Goal: Information Seeking & Learning: Learn about a topic

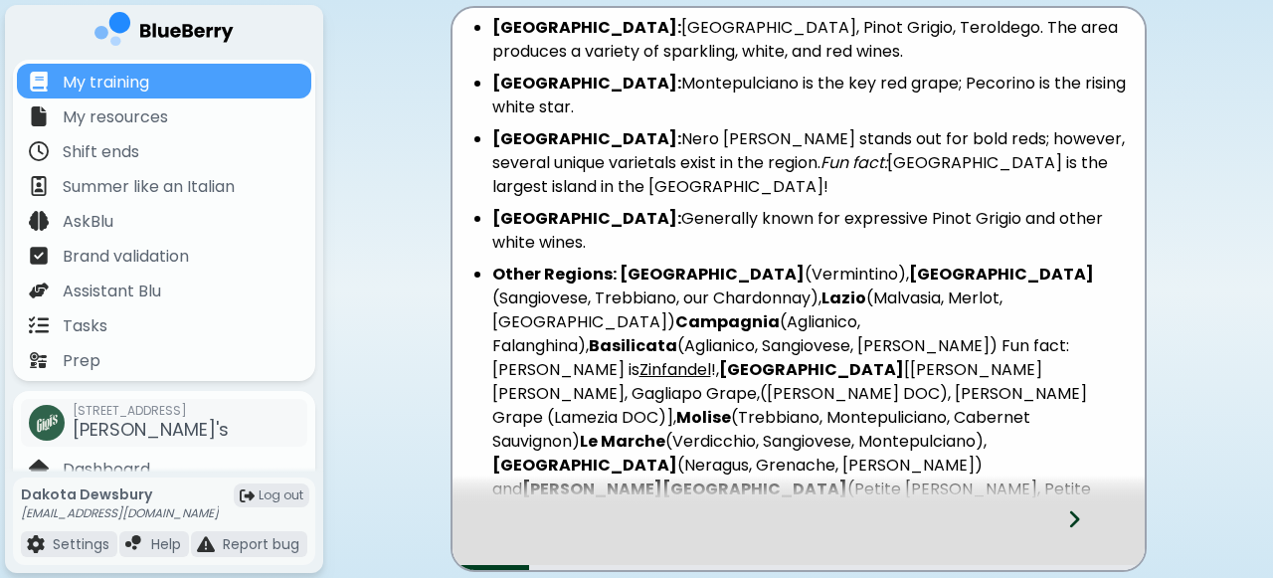
scroll to position [739, 0]
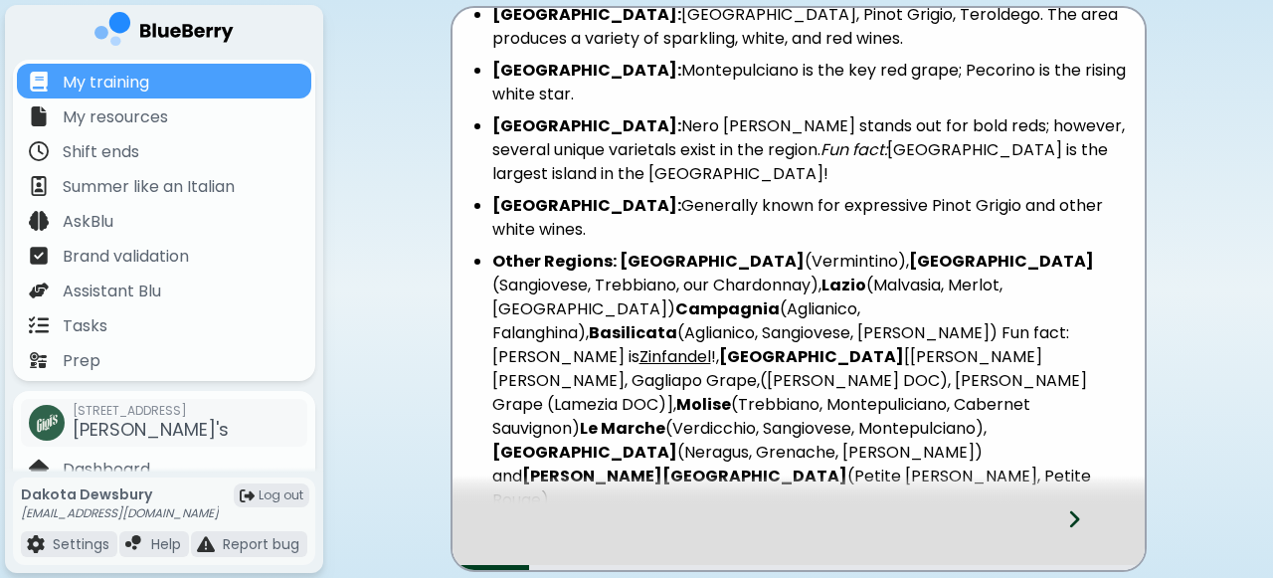
click at [1070, 518] on icon at bounding box center [1074, 519] width 14 height 22
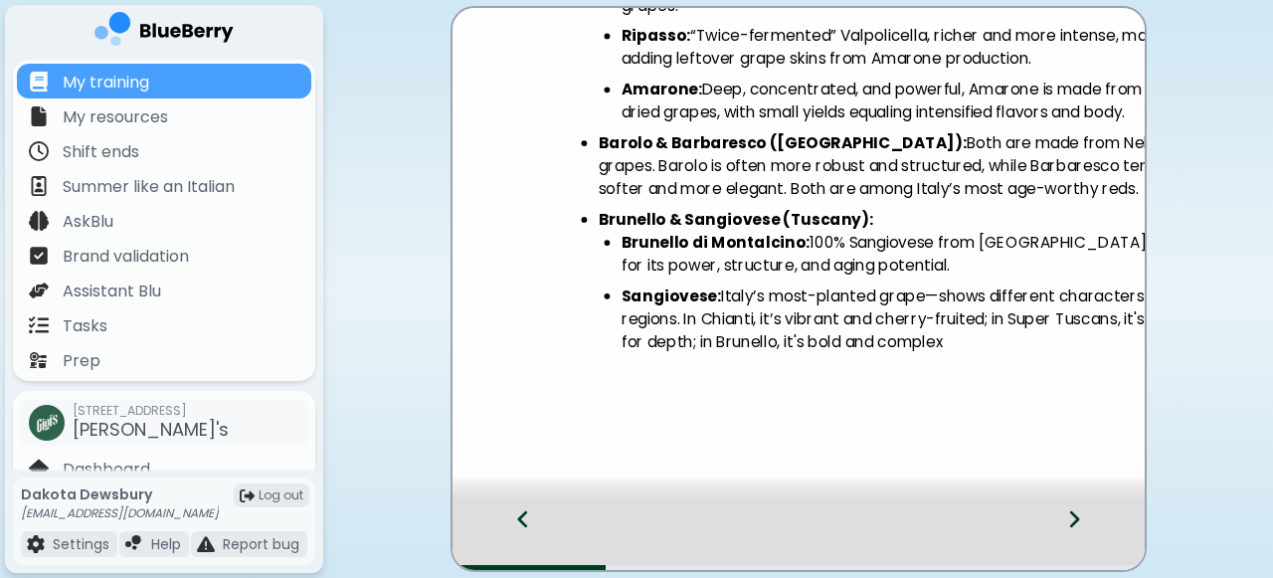
scroll to position [0, 0]
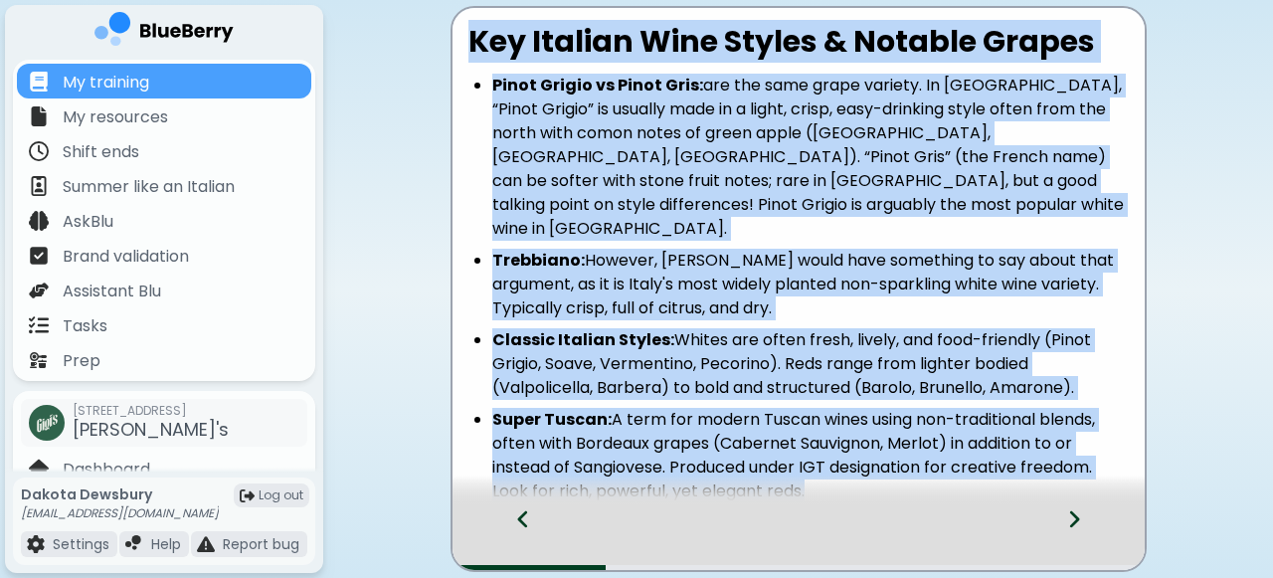
drag, startPoint x: 469, startPoint y: 41, endPoint x: 884, endPoint y: 456, distance: 587.0
click at [884, 456] on div "Key Italian Wine Styles & Notable Grapes Pinot Grigio vs Pinot Gris: are the sa…" at bounding box center [798, 492] width 692 height 937
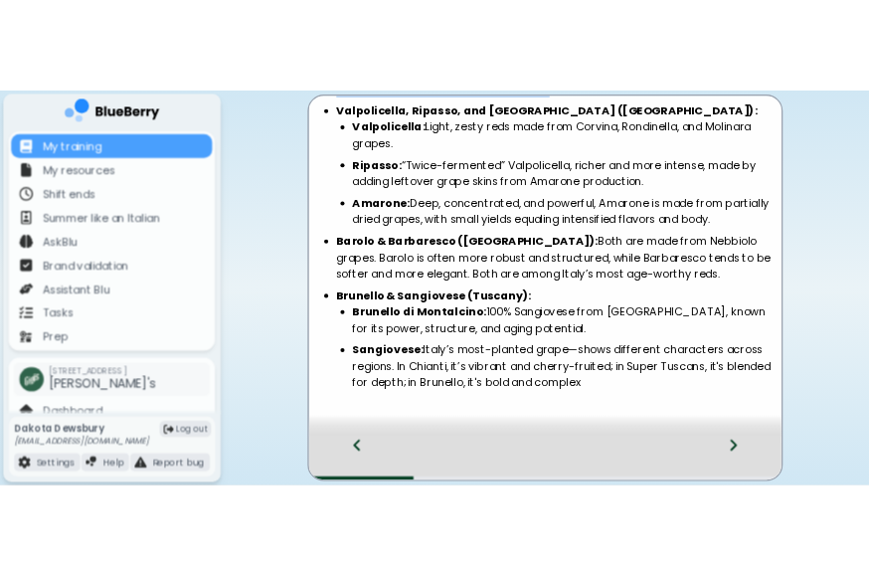
scroll to position [540, 0]
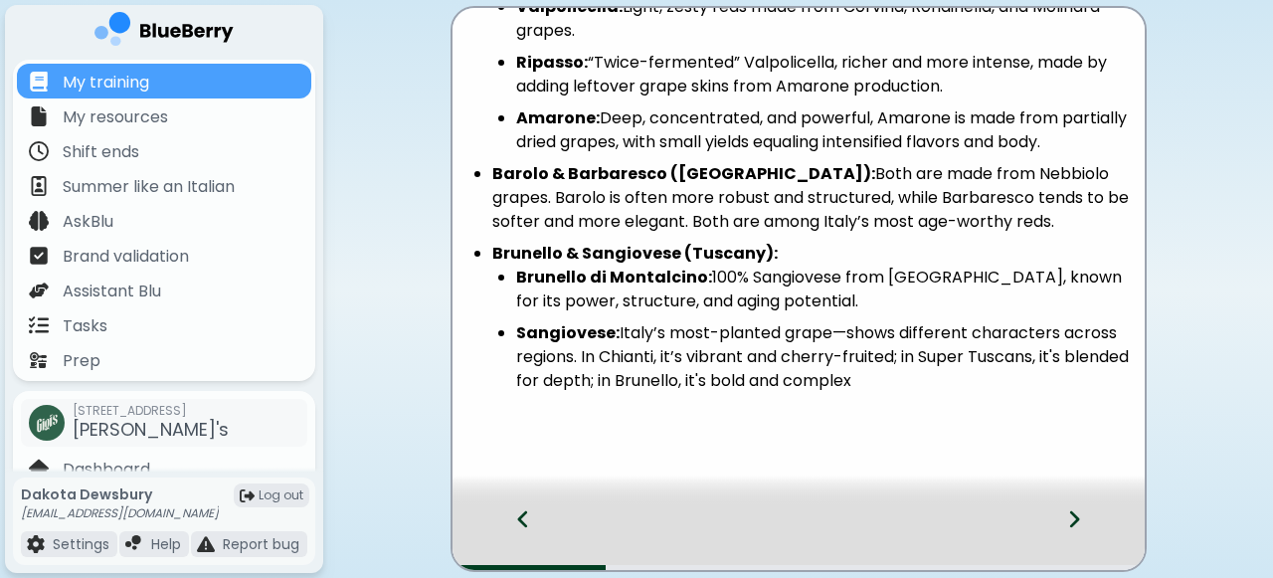
drag, startPoint x: 936, startPoint y: 356, endPoint x: 483, endPoint y: 145, distance: 499.0
click at [483, 145] on ul "Super Tuscan: A term for modern Tuscan wines using non-traditional blends, ofte…" at bounding box center [798, 130] width 660 height 525
click at [922, 358] on li "Sangiovese: Italy’s most-planted grape—shows different characters across region…" at bounding box center [822, 357] width 612 height 72
drag, startPoint x: 930, startPoint y: 354, endPoint x: 603, endPoint y: 190, distance: 365.0
click at [603, 190] on ul "Super Tuscan: A term for modern Tuscan wines using non-traditional blends, ofte…" at bounding box center [798, 130] width 660 height 525
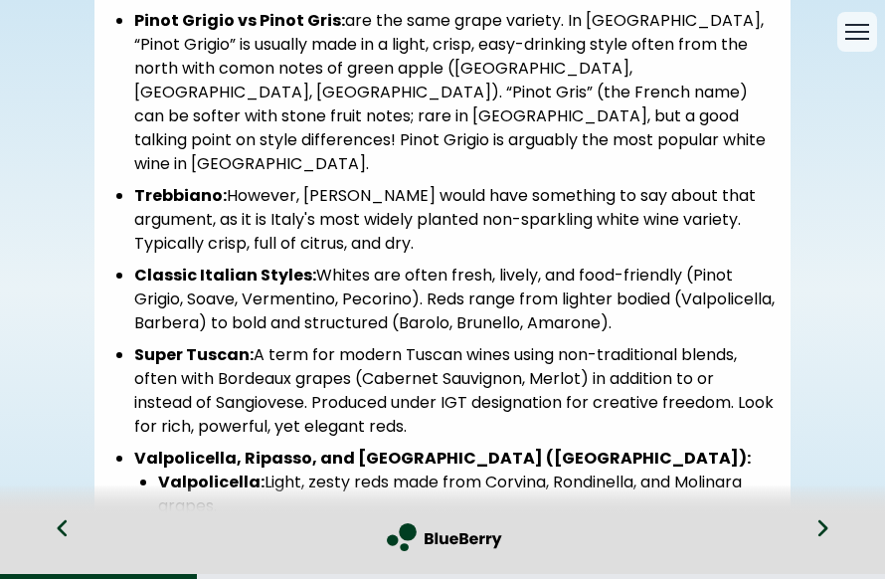
scroll to position [0, 0]
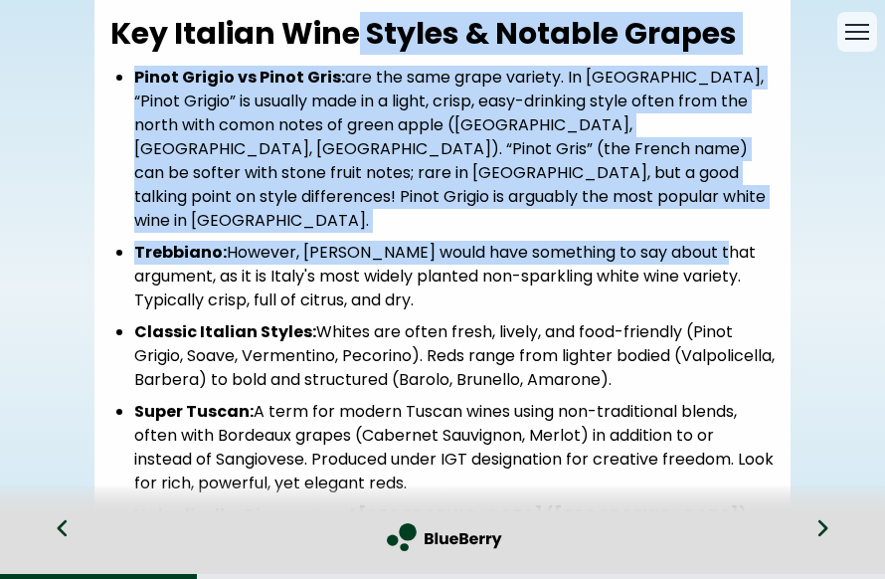
drag, startPoint x: 357, startPoint y: 34, endPoint x: 103, endPoint y: 234, distance: 322.8
click at [103, 234] on div "Key Italian Wine Styles & Notable Grapes Pinot Grigio vs Pinot Gris: are the sa…" at bounding box center [442, 484] width 696 height 937
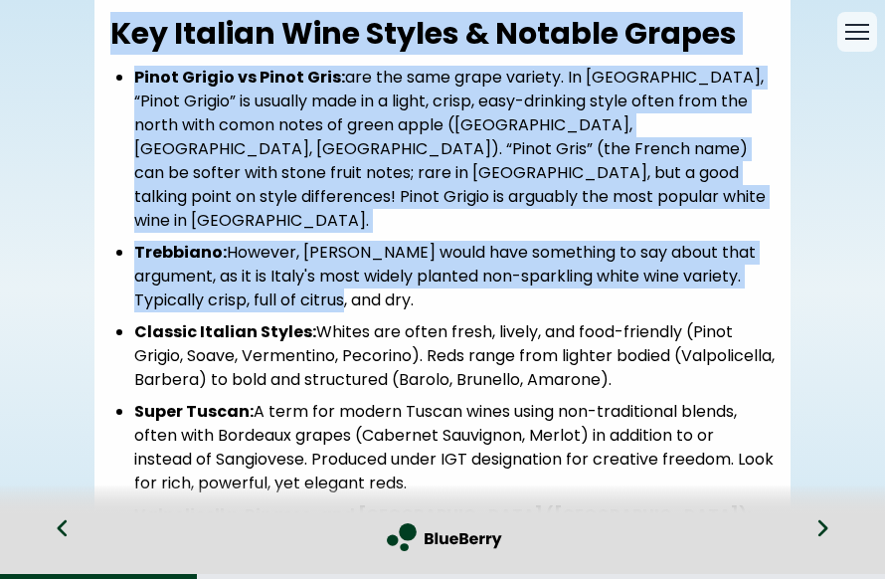
drag, startPoint x: 371, startPoint y: 243, endPoint x: -113, endPoint y: 480, distance: 539.3
click at [0, 480] on html "My training My resources Shift ends Summer like an Italian AskBlu Brand validat…" at bounding box center [442, 289] width 885 height 579
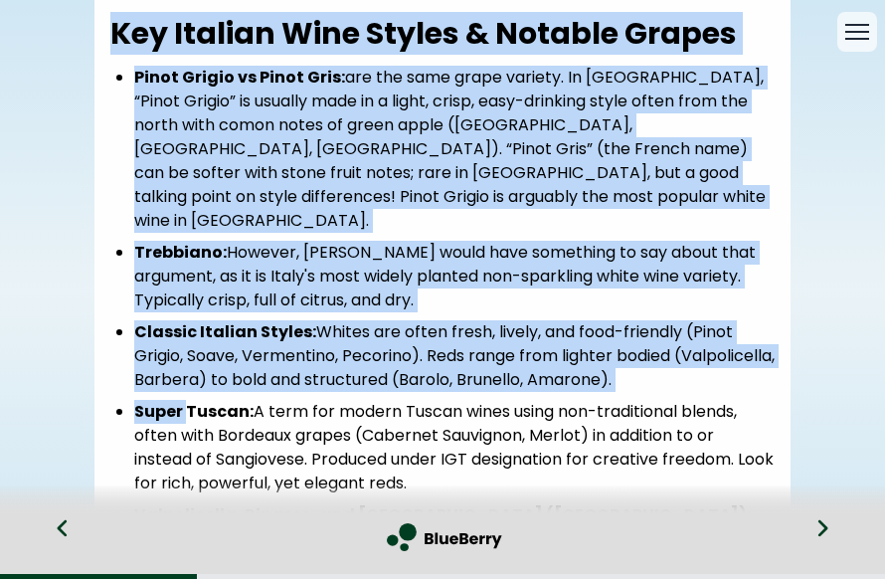
drag, startPoint x: 190, startPoint y: 357, endPoint x: -79, endPoint y: 433, distance: 279.1
click at [0, 433] on html "My training My resources Shift ends Summer like an Italian AskBlu Brand validat…" at bounding box center [442, 289] width 885 height 579
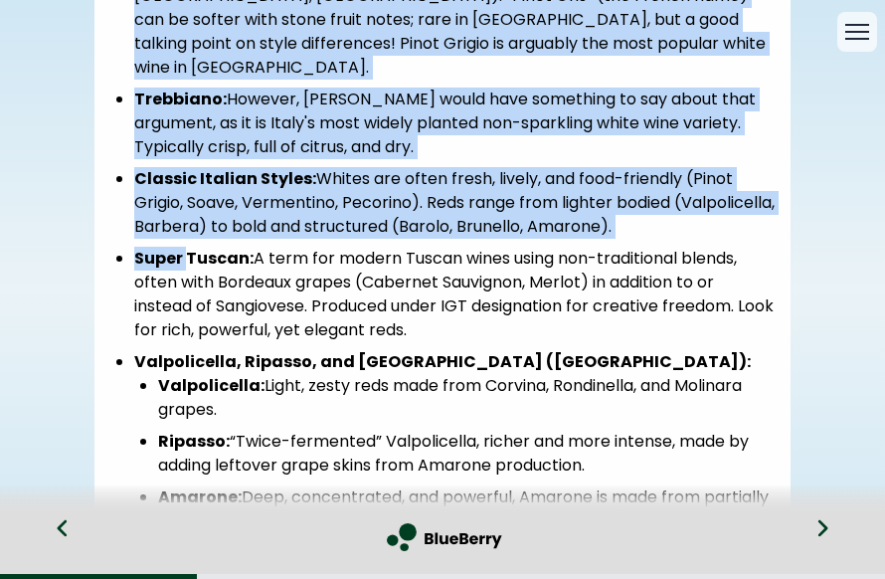
scroll to position [165, 0]
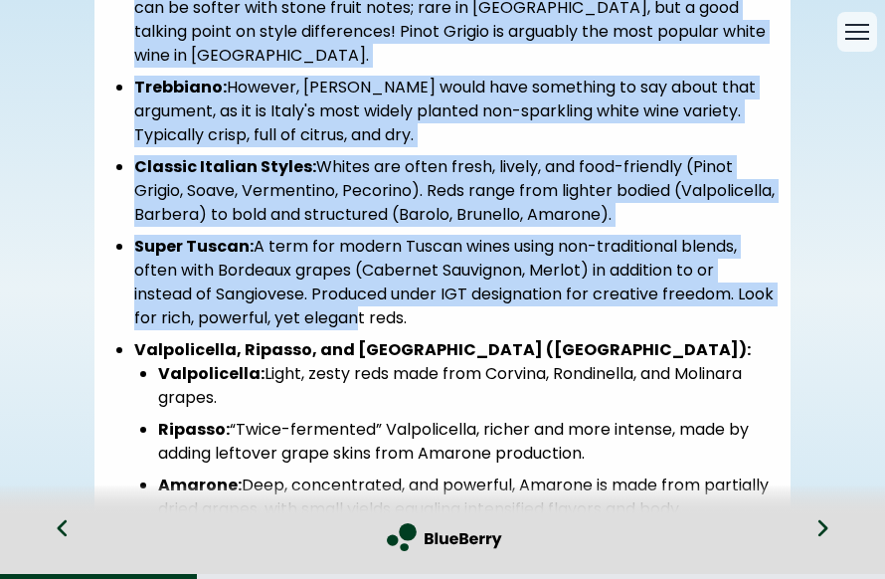
drag, startPoint x: 392, startPoint y: 277, endPoint x: -62, endPoint y: 364, distance: 461.5
click at [0, 364] on html "My training My resources Shift ends Summer like an Italian AskBlu Brand validat…" at bounding box center [442, 289] width 885 height 579
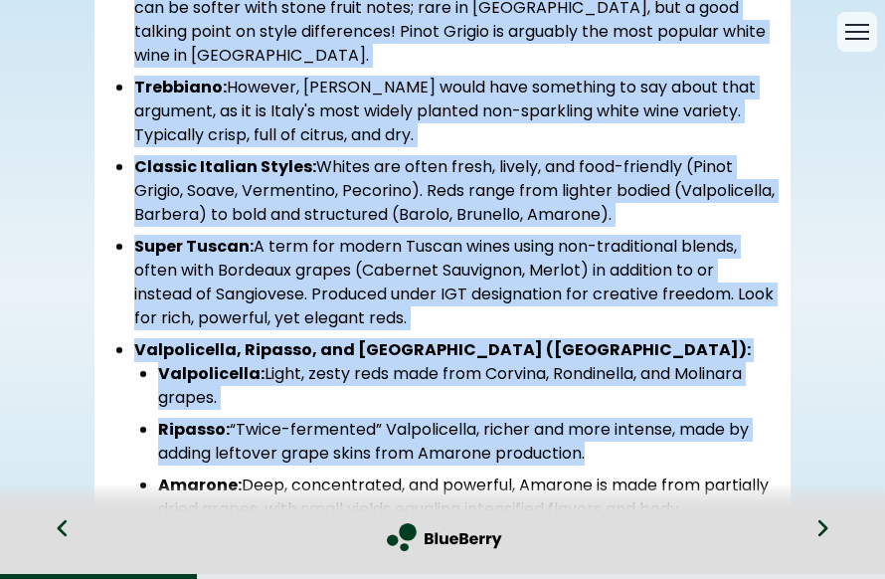
drag, startPoint x: 439, startPoint y: 423, endPoint x: -148, endPoint y: 532, distance: 597.6
click at [0, 532] on html "My training My resources Shift ends Summer like an Italian AskBlu Brand validat…" at bounding box center [442, 289] width 885 height 579
click at [410, 418] on li "Ripasso: “Twice-fermented” Valpolicella, richer and more intense, made by addin…" at bounding box center [466, 442] width 616 height 48
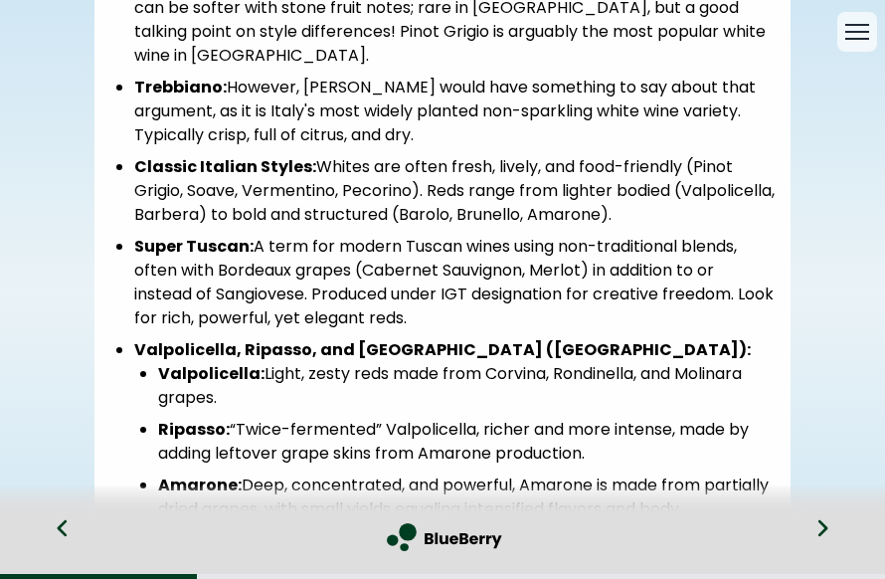
drag, startPoint x: 460, startPoint y: 417, endPoint x: -125, endPoint y: 401, distance: 585.8
click at [0, 401] on html "My training My resources Shift ends Summer like an Italian AskBlu Brand validat…" at bounding box center [442, 289] width 885 height 579
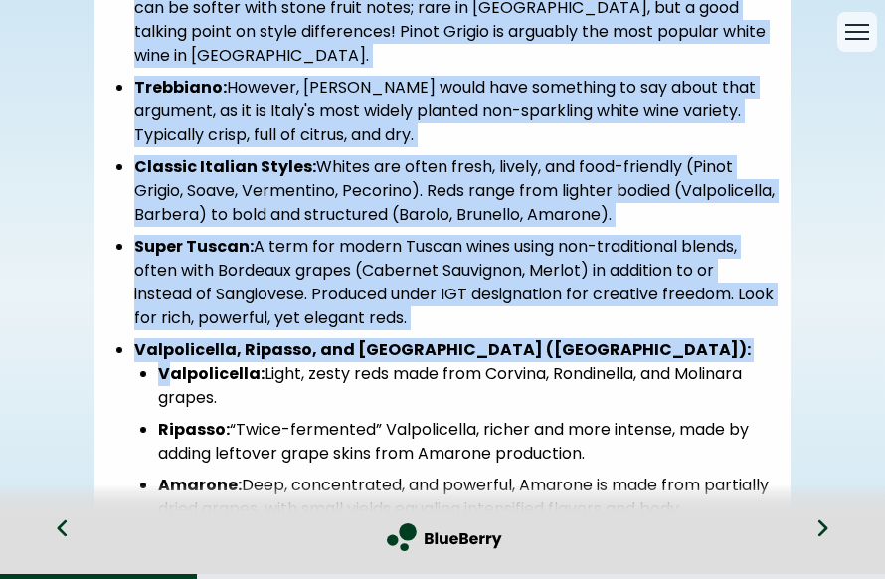
drag, startPoint x: 172, startPoint y: 314, endPoint x: -185, endPoint y: 351, distance: 358.8
click at [0, 351] on html "My training My resources Shift ends Summer like an Italian AskBlu Brand validat…" at bounding box center [442, 289] width 885 height 579
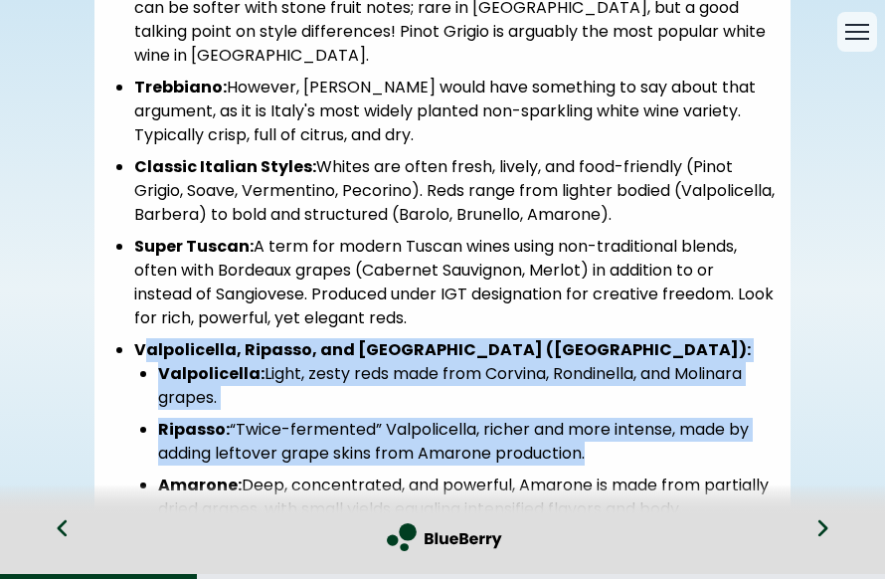
drag, startPoint x: 140, startPoint y: 298, endPoint x: 625, endPoint y: 422, distance: 500.6
click at [625, 422] on li "Valpolicella, Ripasso, and [GEOGRAPHIC_DATA] ([GEOGRAPHIC_DATA]): Valpolicella:…" at bounding box center [454, 429] width 640 height 183
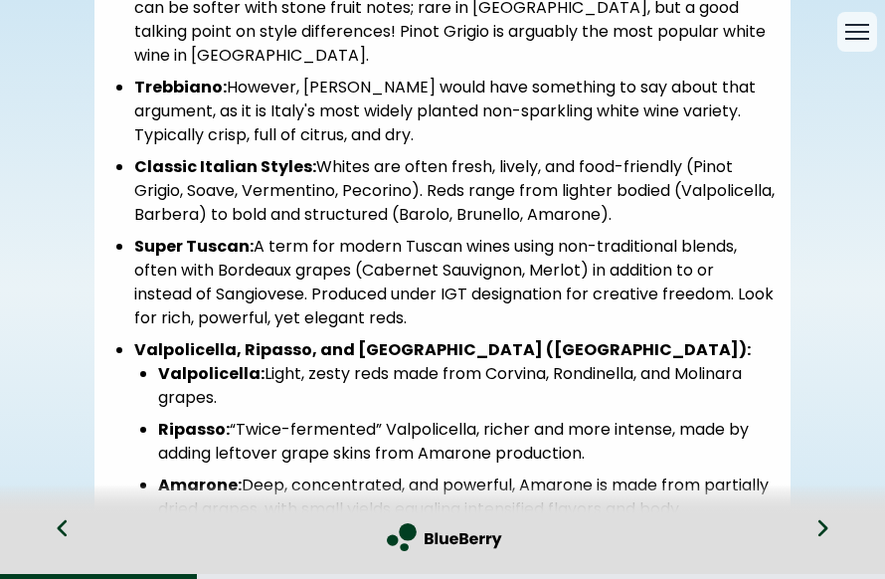
drag, startPoint x: 567, startPoint y: 417, endPoint x: -184, endPoint y: 430, distance: 750.7
click at [0, 430] on html "My training My resources Shift ends Summer like an Italian AskBlu Brand validat…" at bounding box center [442, 289] width 885 height 579
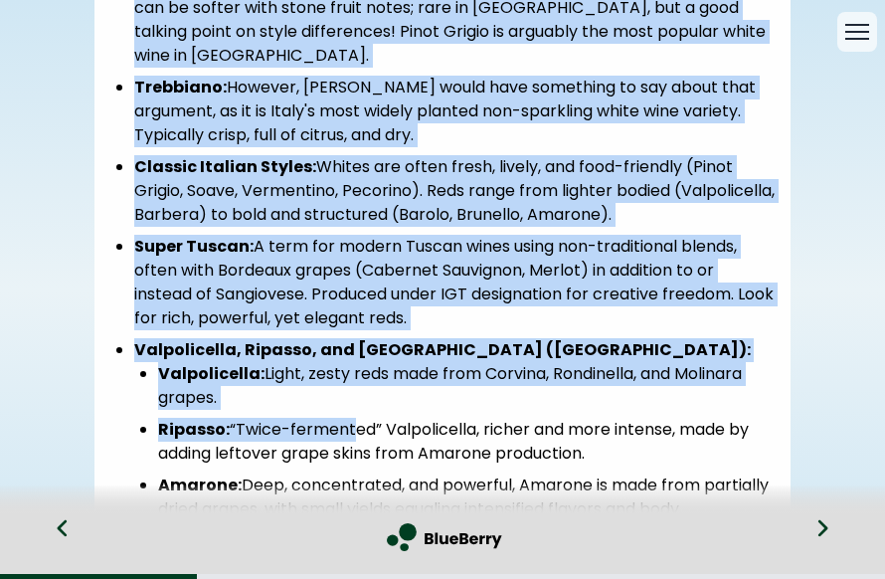
drag, startPoint x: 351, startPoint y: 385, endPoint x: -212, endPoint y: 385, distance: 562.7
click at [0, 385] on html "My training My resources Shift ends Summer like an Italian AskBlu Brand validat…" at bounding box center [442, 289] width 885 height 579
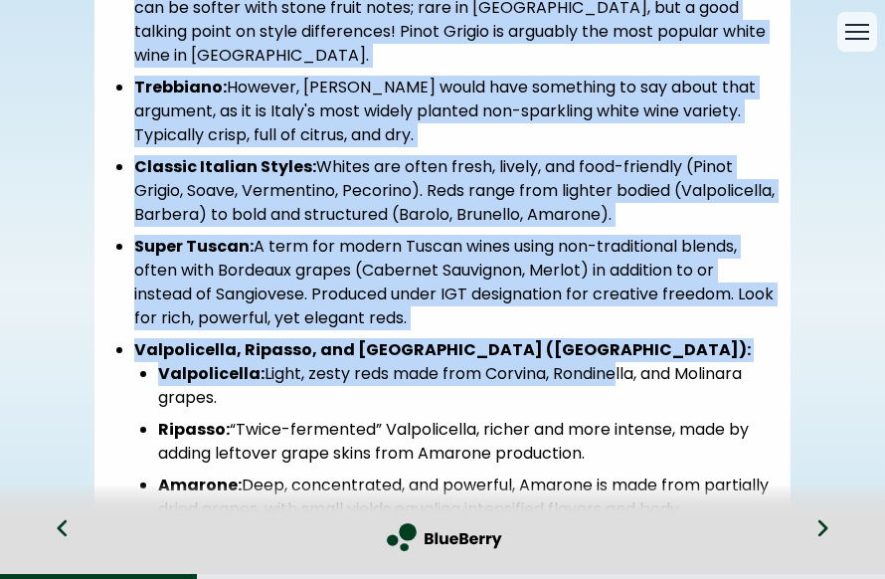
drag, startPoint x: 612, startPoint y: 325, endPoint x: -70, endPoint y: 330, distance: 682.0
click at [0, 330] on html "My training My resources Shift ends Summer like an Italian AskBlu Brand validat…" at bounding box center [442, 289] width 885 height 579
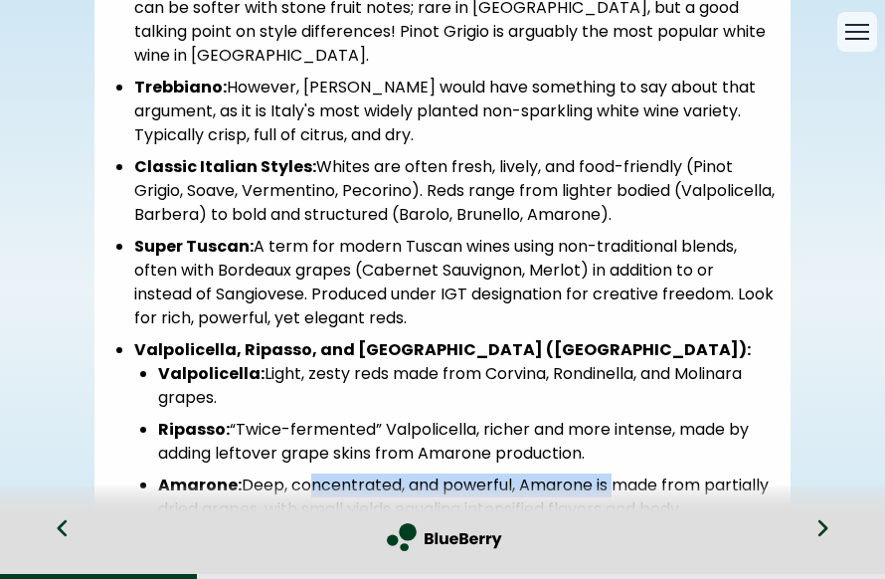
drag, startPoint x: 608, startPoint y: 442, endPoint x: 300, endPoint y: 439, distance: 308.2
click at [300, 473] on li "Amarone: Deep, concentrated, and powerful, Amarone is made from partially dried…" at bounding box center [466, 497] width 616 height 48
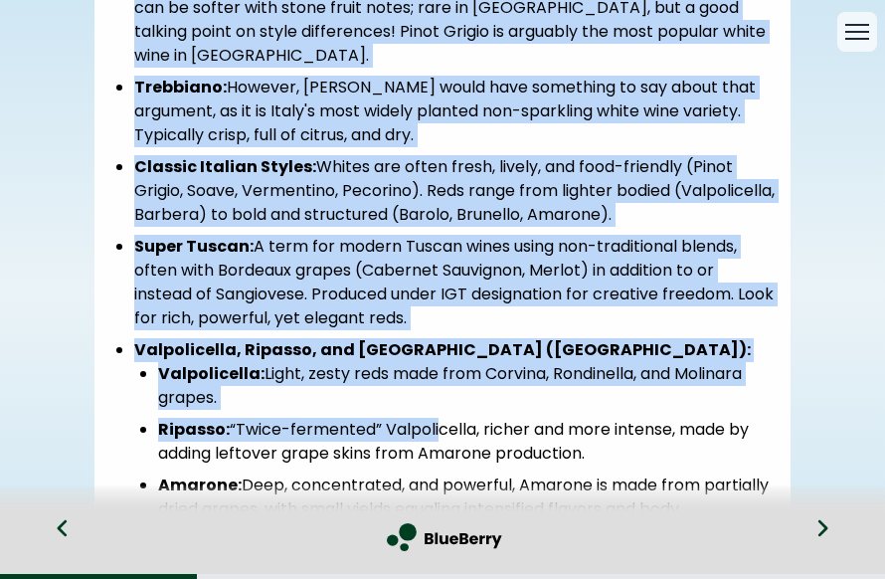
drag, startPoint x: 436, startPoint y: 378, endPoint x: -152, endPoint y: 375, distance: 588.6
click at [0, 375] on html "My training My resources Shift ends Summer like an Italian AskBlu Brand validat…" at bounding box center [442, 289] width 885 height 579
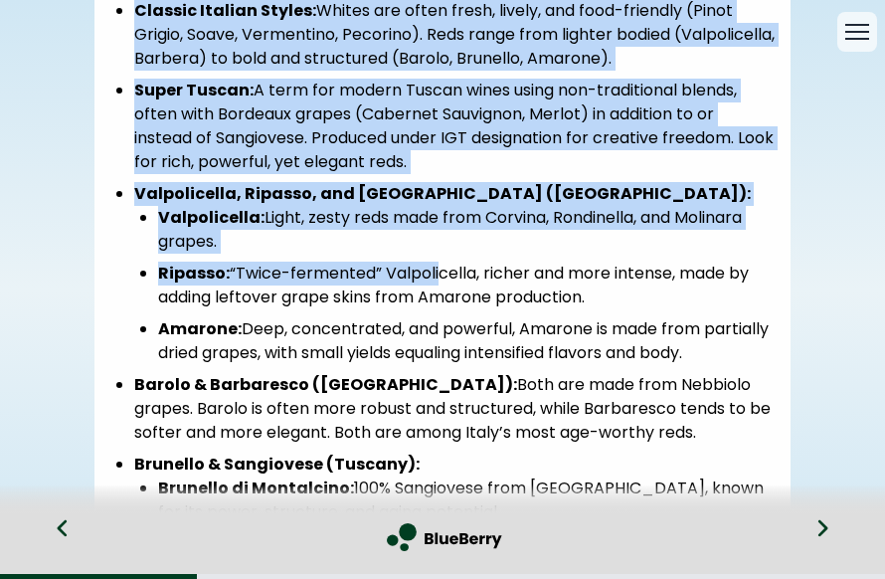
scroll to position [318, 0]
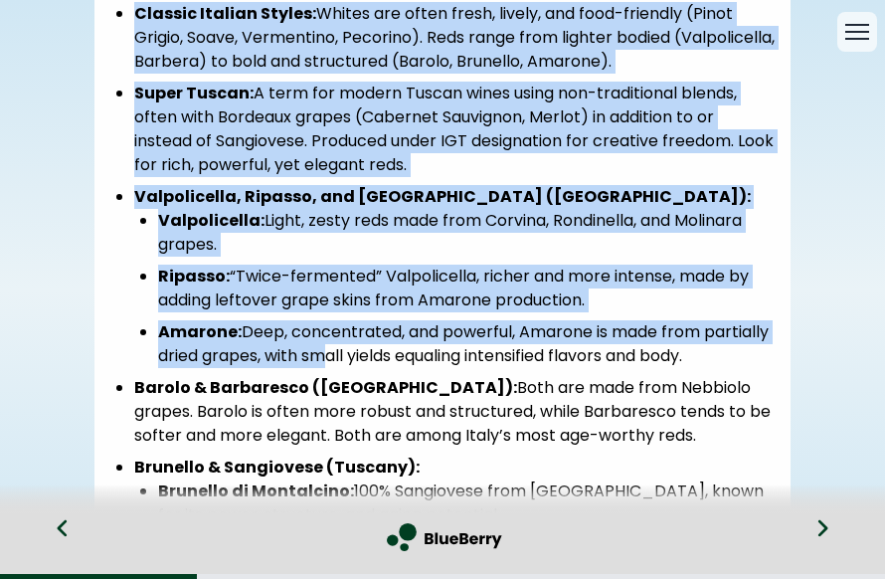
drag, startPoint x: 383, startPoint y: 311, endPoint x: -82, endPoint y: 387, distance: 470.4
click at [0, 387] on html "My training My resources Shift ends Summer like an Italian AskBlu Brand validat…" at bounding box center [442, 289] width 885 height 579
drag, startPoint x: 250, startPoint y: 307, endPoint x: -152, endPoint y: 418, distance: 416.5
click at [0, 418] on html "My training My resources Shift ends Summer like an Italian AskBlu Brand validat…" at bounding box center [442, 289] width 885 height 579
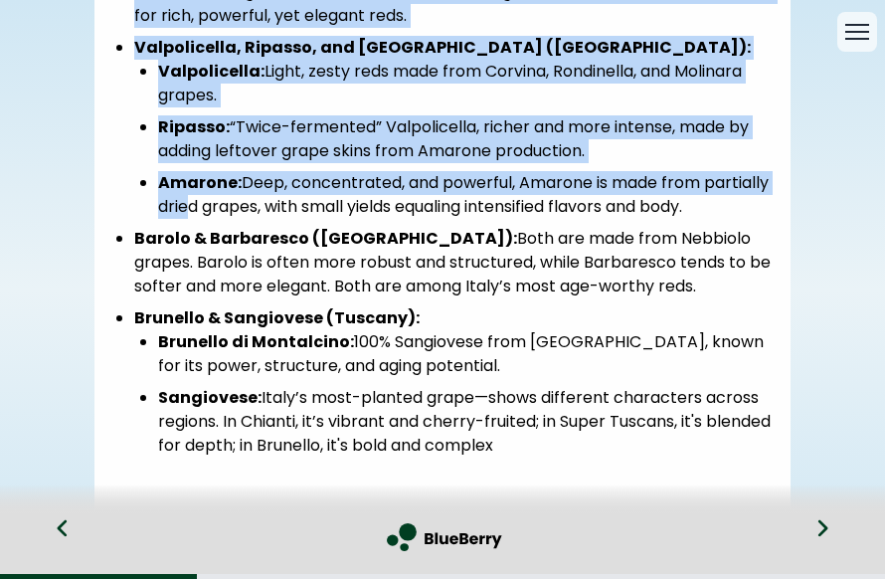
scroll to position [535, 0]
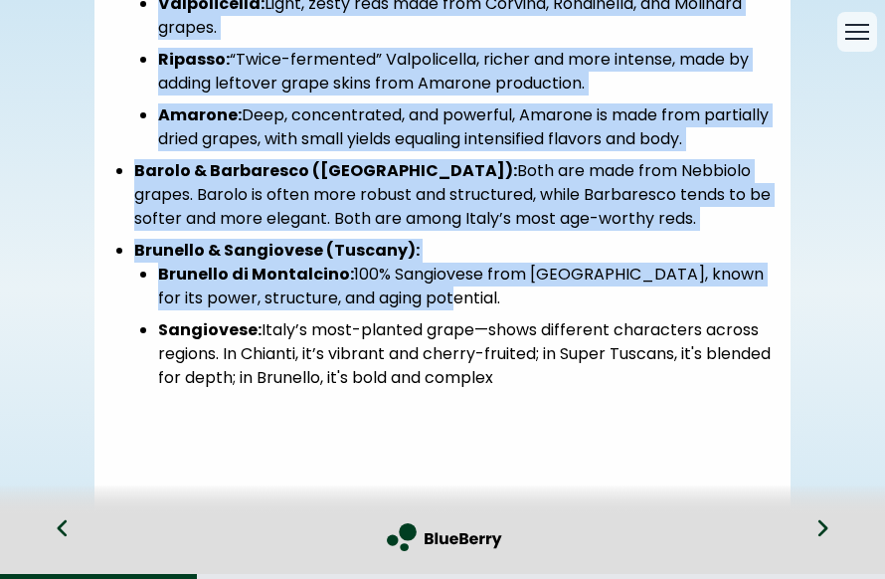
drag, startPoint x: 450, startPoint y: 279, endPoint x: -58, endPoint y: 496, distance: 552.3
click at [0, 496] on html "My training My resources Shift ends Summer like an Italian AskBlu Brand validat…" at bounding box center [442, 289] width 885 height 579
drag, startPoint x: 309, startPoint y: 272, endPoint x: -157, endPoint y: 529, distance: 532.2
click at [0, 529] on html "My training My resources Shift ends Summer like an Italian AskBlu Brand validat…" at bounding box center [442, 289] width 885 height 579
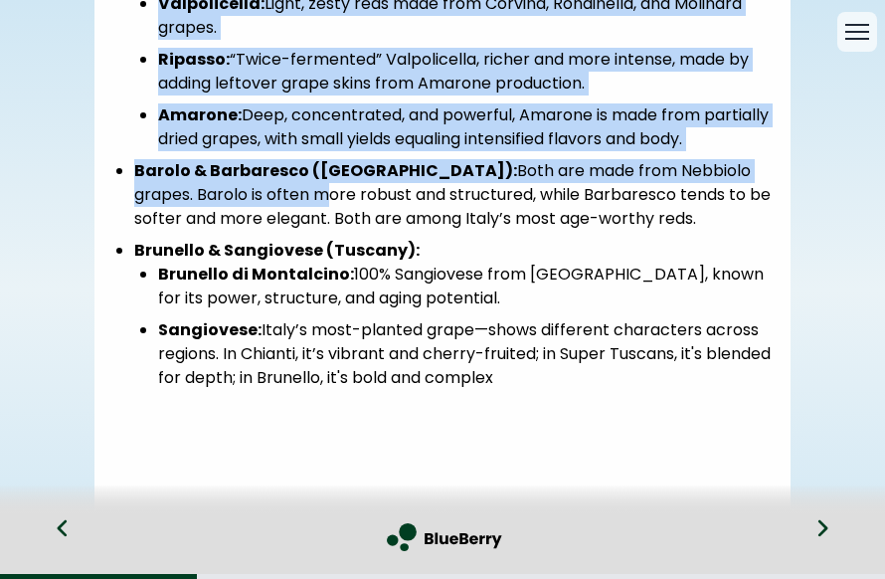
drag, startPoint x: 204, startPoint y: 179, endPoint x: -152, endPoint y: 530, distance: 499.8
click at [0, 530] on html "My training My resources Shift ends Summer like an Italian AskBlu Brand validat…" at bounding box center [442, 289] width 885 height 579
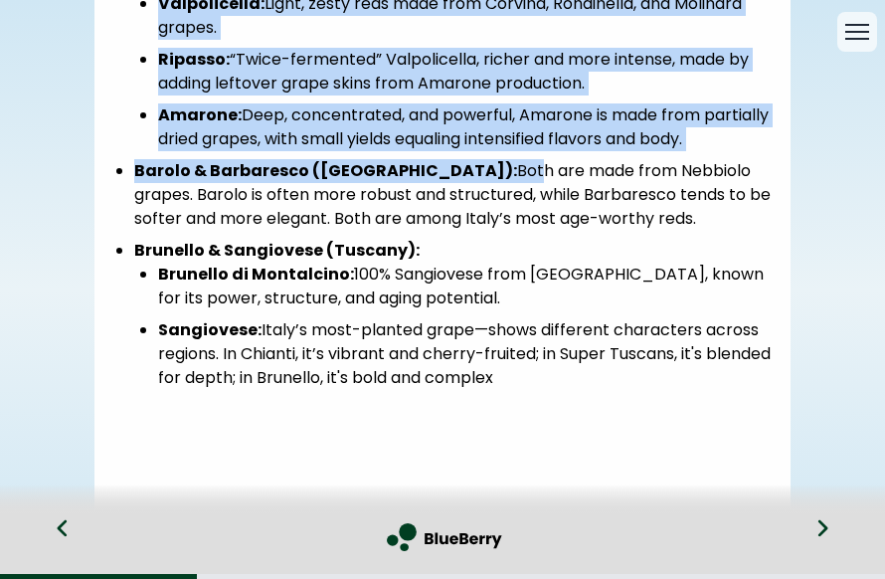
drag, startPoint x: 428, startPoint y: 140, endPoint x: -139, endPoint y: 527, distance: 686.9
click at [0, 527] on html "My training My resources Shift ends Summer like an Italian AskBlu Brand validat…" at bounding box center [442, 289] width 885 height 579
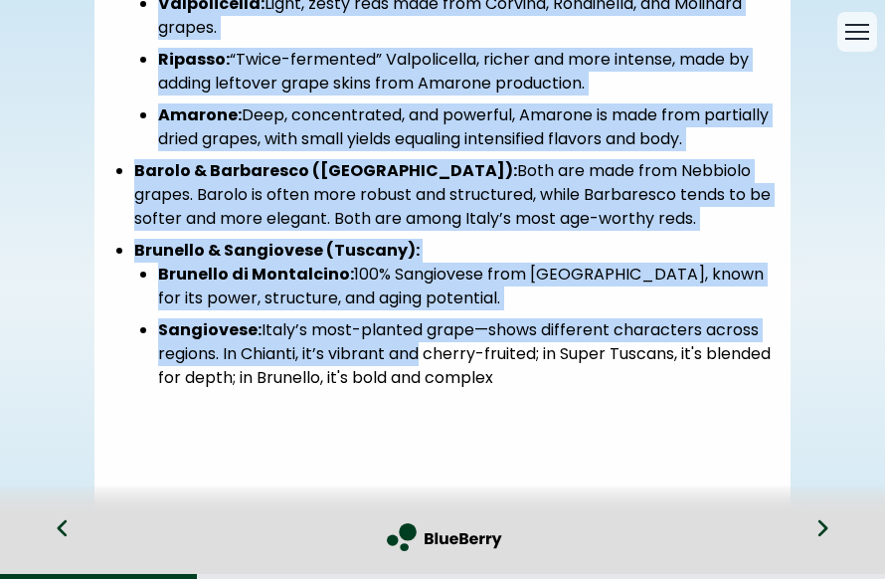
drag, startPoint x: 419, startPoint y: 333, endPoint x: -126, endPoint y: 444, distance: 556.1
click at [0, 444] on html "My training My resources Shift ends Summer like an Italian AskBlu Brand validat…" at bounding box center [442, 289] width 885 height 579
drag, startPoint x: 296, startPoint y: 328, endPoint x: -70, endPoint y: 477, distance: 395.1
click at [0, 477] on html "My training My resources Shift ends Summer like an Italian AskBlu Brand validat…" at bounding box center [442, 289] width 885 height 579
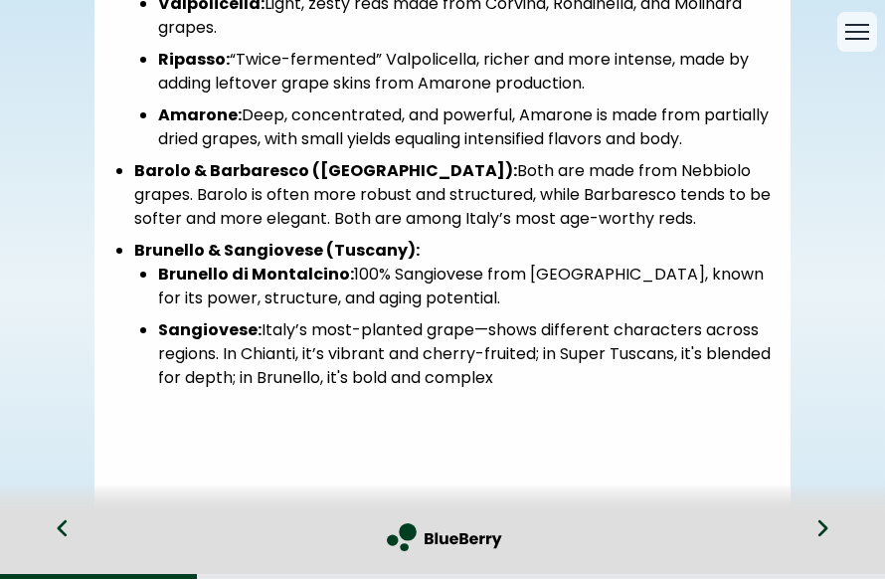
click at [818, 532] on icon at bounding box center [822, 528] width 14 height 22
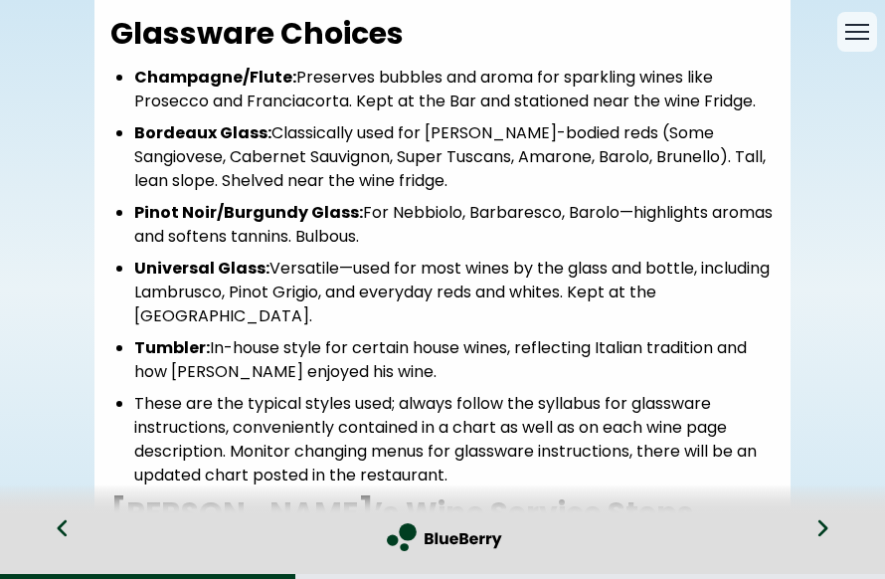
scroll to position [1, 0]
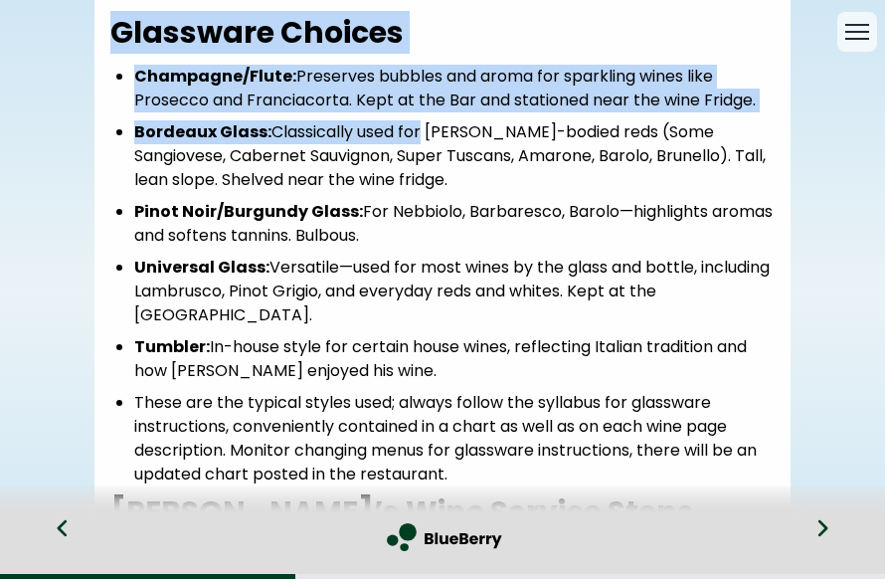
drag, startPoint x: 115, startPoint y: 29, endPoint x: 418, endPoint y: 134, distance: 320.1
click at [418, 134] on div "Glassware Choices Champagne/Flute: Preserves bubbles and aroma for sparkling wi…" at bounding box center [442, 440] width 696 height 851
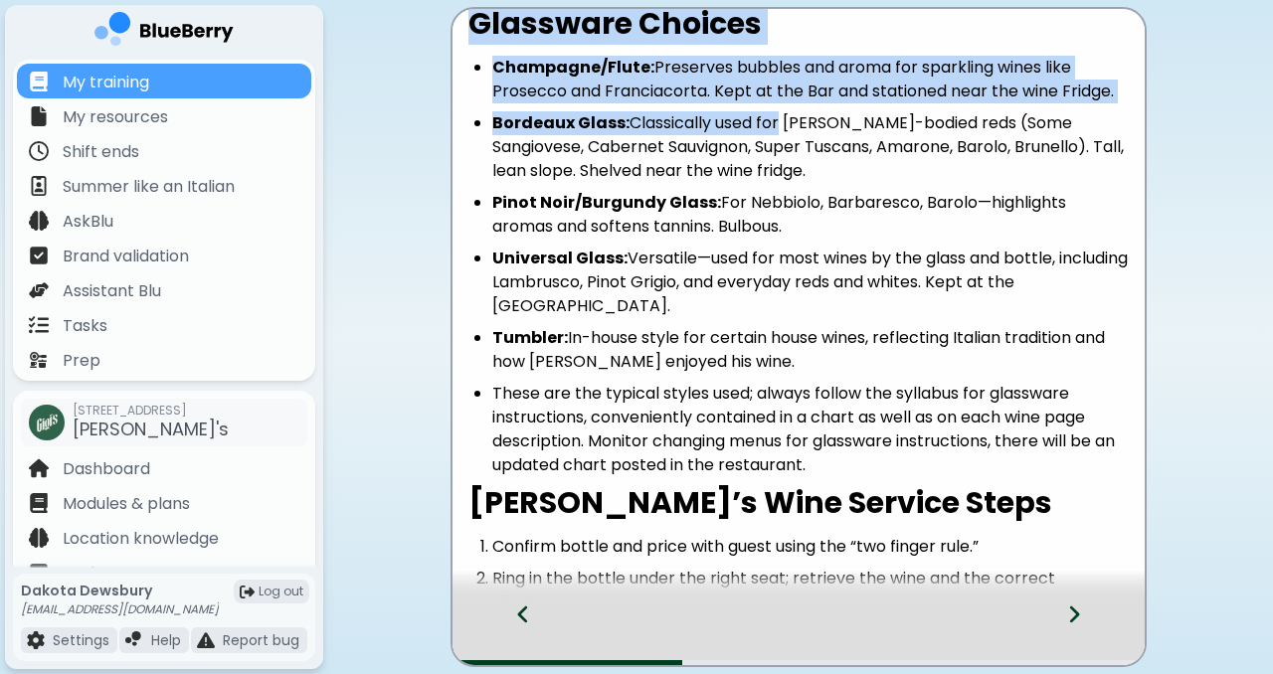
scroll to position [0, 0]
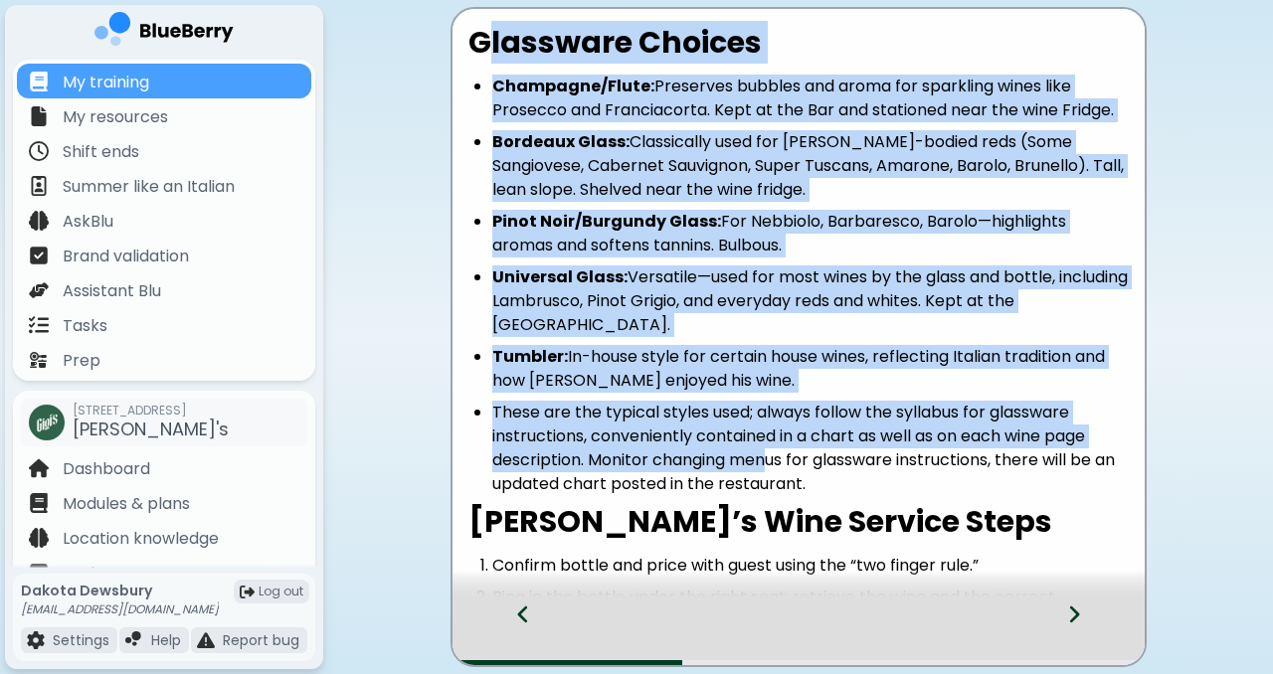
drag, startPoint x: 479, startPoint y: 42, endPoint x: 757, endPoint y: 470, distance: 510.4
click at [757, 470] on div "Glassware Choices Champagne/Flute: Preserves bubbles and aroma for sparkling wi…" at bounding box center [798, 450] width 692 height 851
drag, startPoint x: 815, startPoint y: 489, endPoint x: 462, endPoint y: 60, distance: 555.9
click at [463, 60] on div "Glassware Choices Champagne/Flute: Preserves bubbles and aroma for sparkling wi…" at bounding box center [798, 450] width 692 height 851
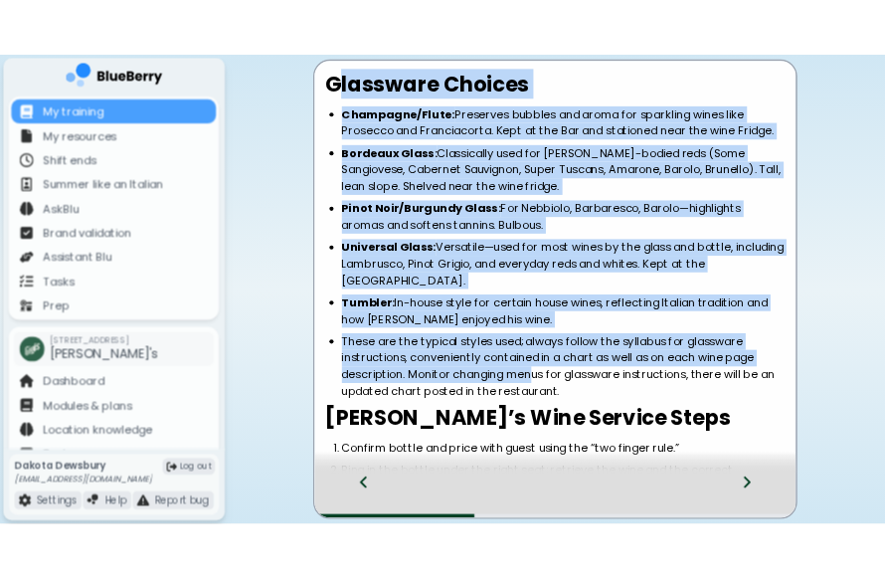
scroll to position [16, 0]
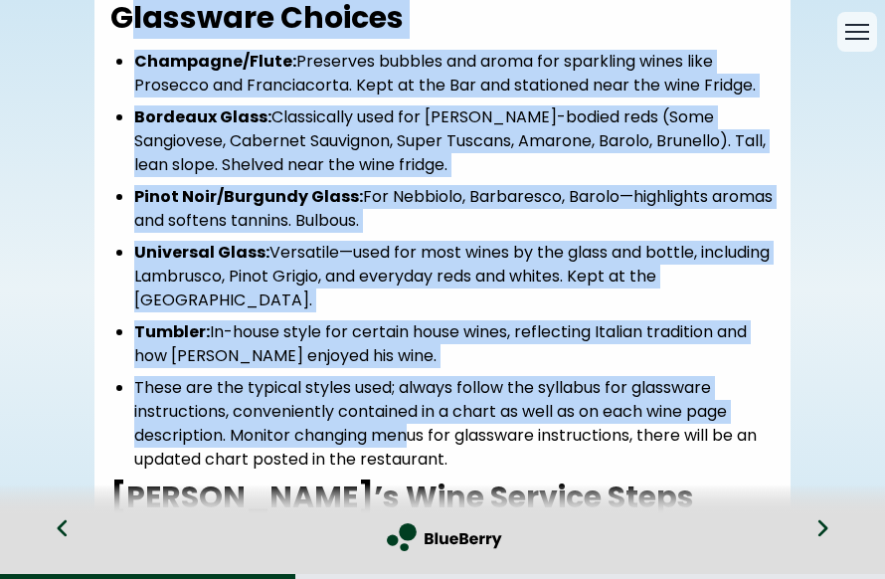
copy div "Loremipsu Dolorsi Ametconse/Adipi: Elitseddo eiusmod tem incid utl etdolorem al…"
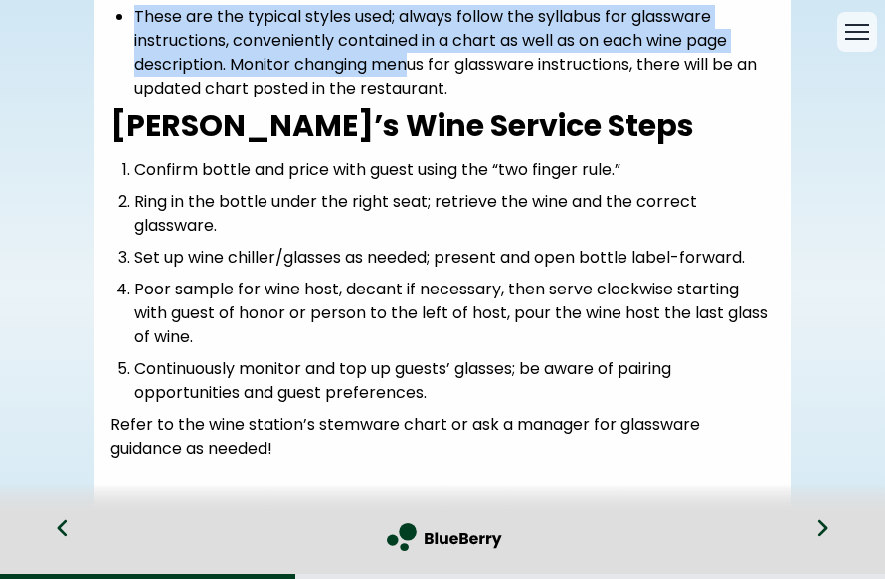
scroll to position [393, 0]
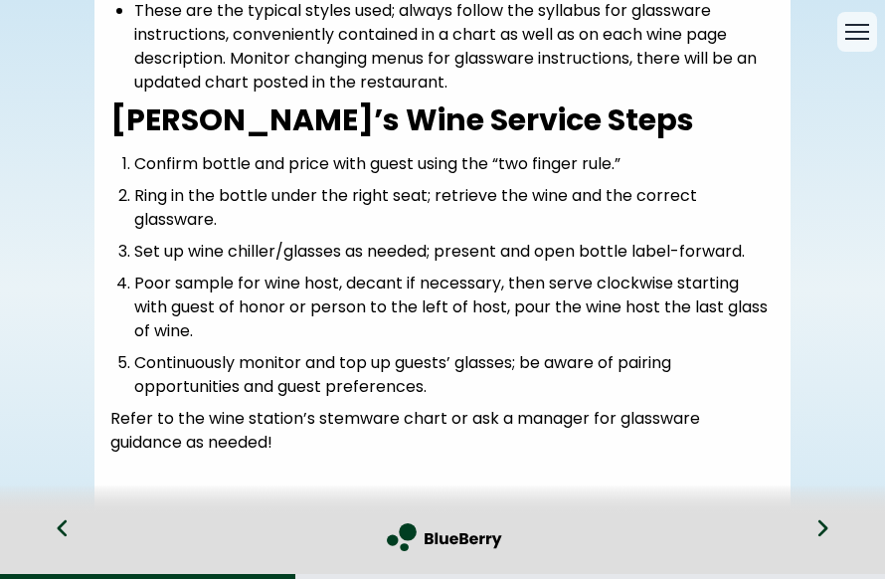
click at [317, 290] on li "Poor sample for wine host, decant if necessary, then serve clockwise starting w…" at bounding box center [454, 307] width 640 height 72
drag, startPoint x: 311, startPoint y: 450, endPoint x: 94, endPoint y: 104, distance: 408.3
click at [94, 104] on div "Glassware Choices Champagne/Flute: Preserves bubbles and aroma for sparkling wi…" at bounding box center [442, 48] width 696 height 851
copy div "[PERSON_NAME]’s Wine Service Steps Confirm bottle and price with guest using th…"
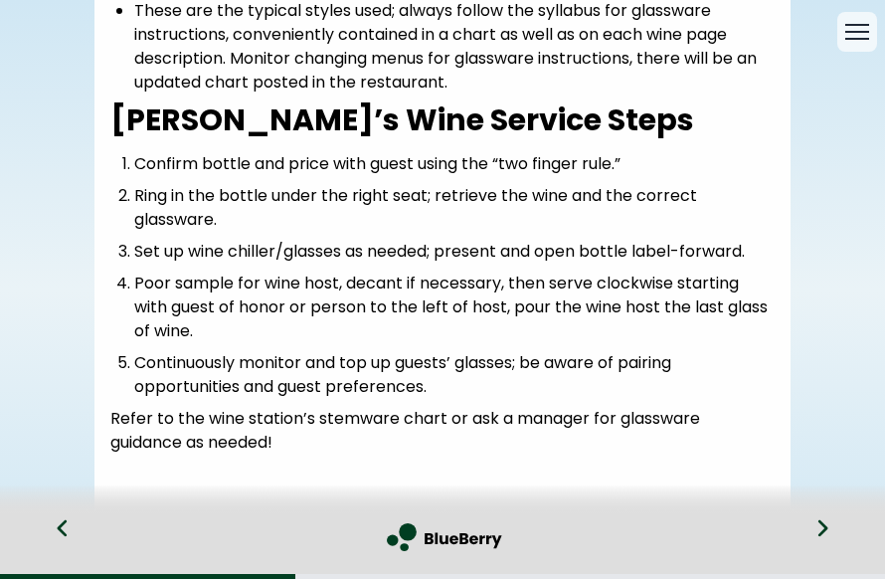
click at [829, 528] on div at bounding box center [829, 546] width 109 height 66
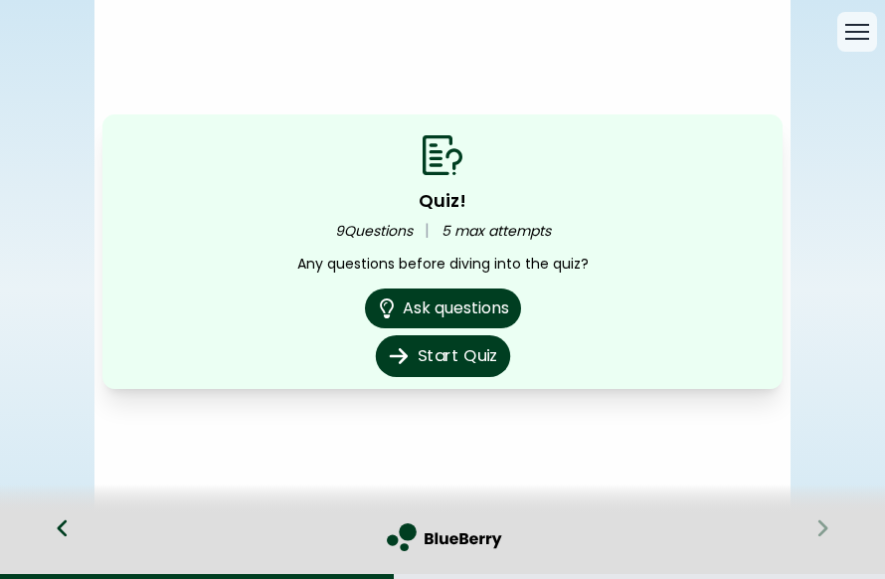
click at [466, 358] on button "Start Quiz" at bounding box center [442, 356] width 134 height 42
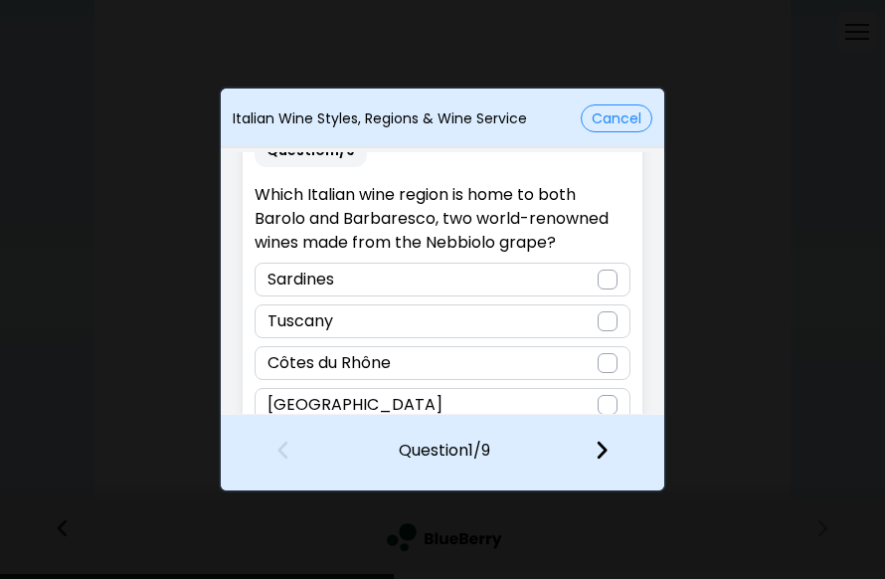
scroll to position [53, 0]
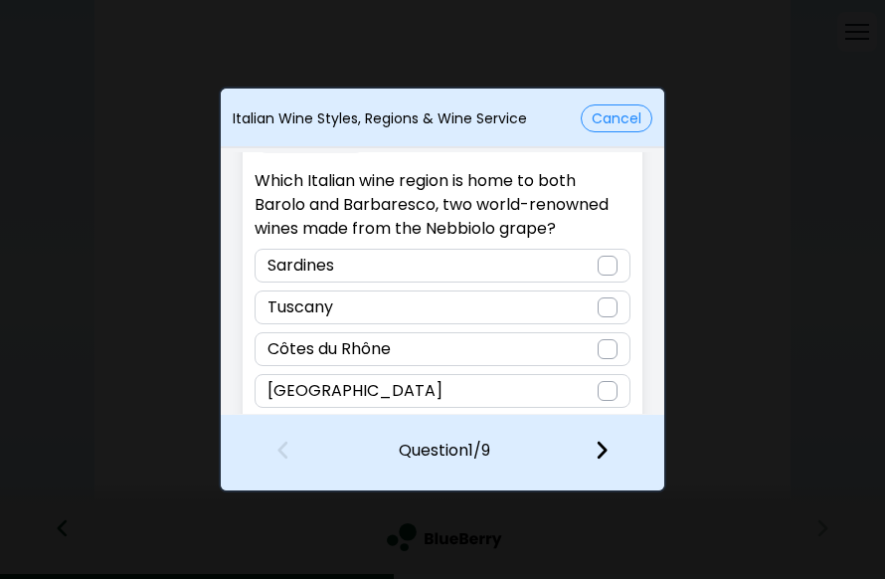
click at [574, 400] on div "[GEOGRAPHIC_DATA]" at bounding box center [442, 391] width 375 height 34
click at [606, 443] on img at bounding box center [602, 449] width 14 height 22
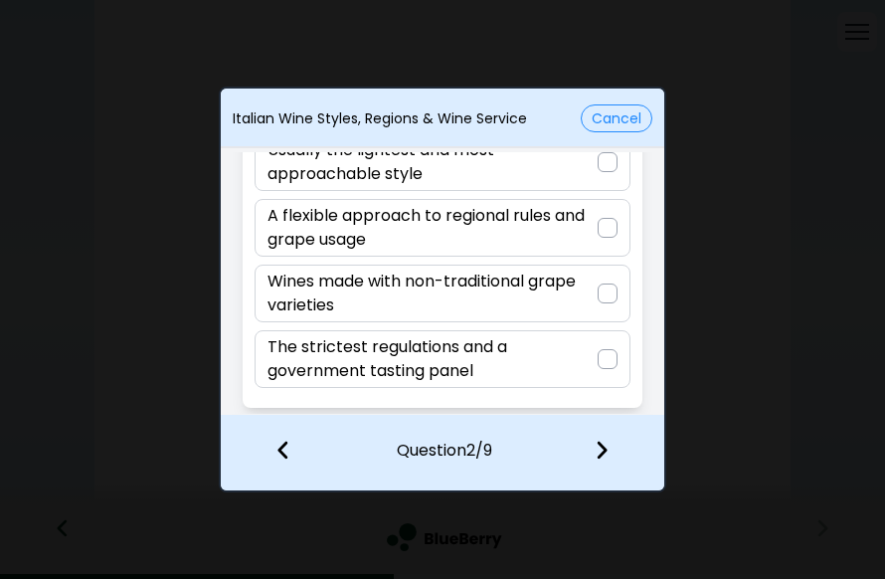
scroll to position [146, 0]
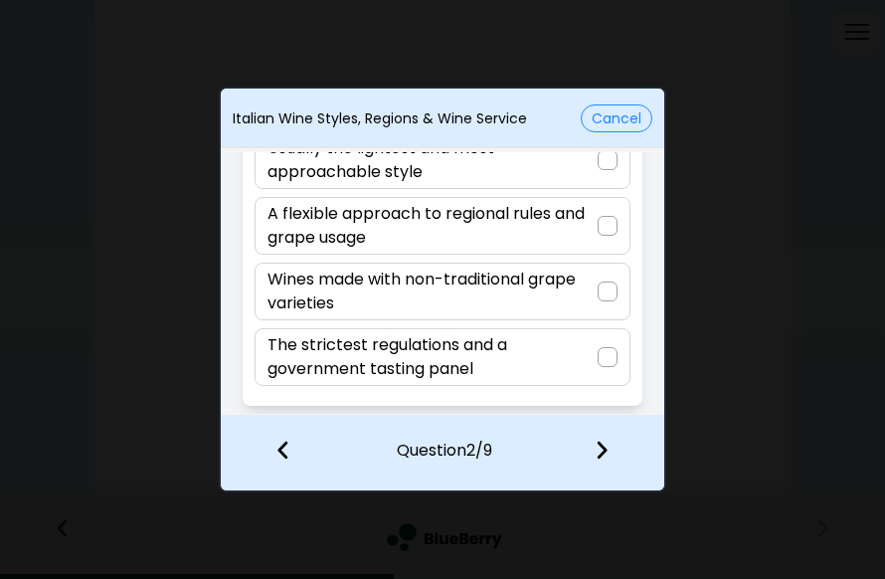
click at [598, 347] on div at bounding box center [607, 357] width 20 height 20
click at [597, 456] on img at bounding box center [602, 449] width 14 height 22
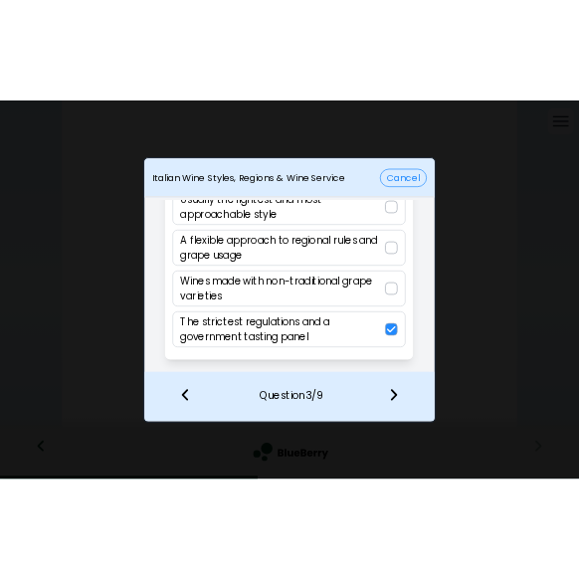
scroll to position [23, 0]
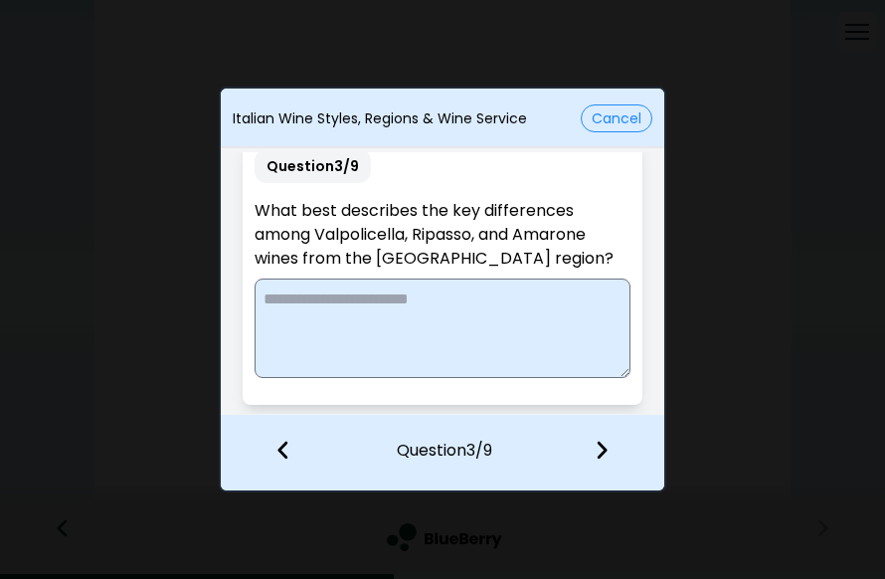
click at [0, 316] on div "Italian Wine Styles, Regions & Wine Service Cancel Question 3 / 9 What best des…" at bounding box center [442, 289] width 885 height 579
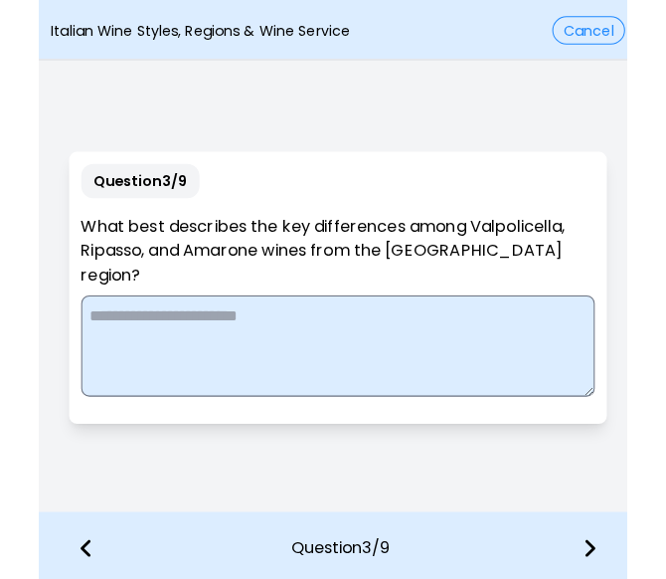
scroll to position [0, 0]
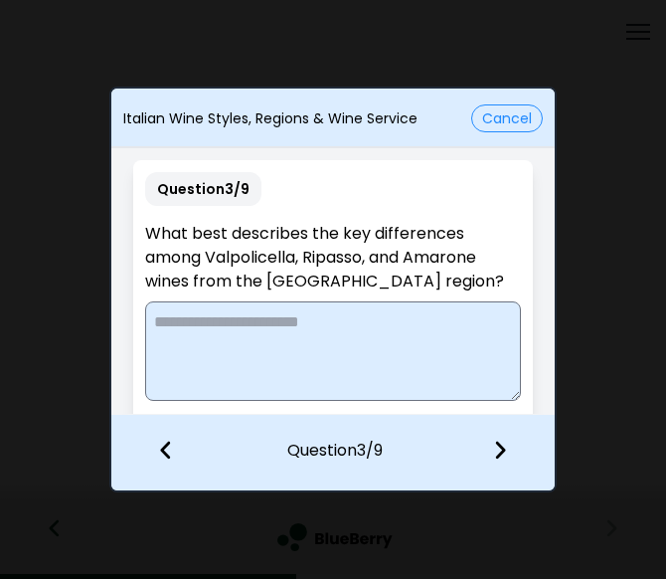
click at [172, 441] on img at bounding box center [166, 449] width 14 height 22
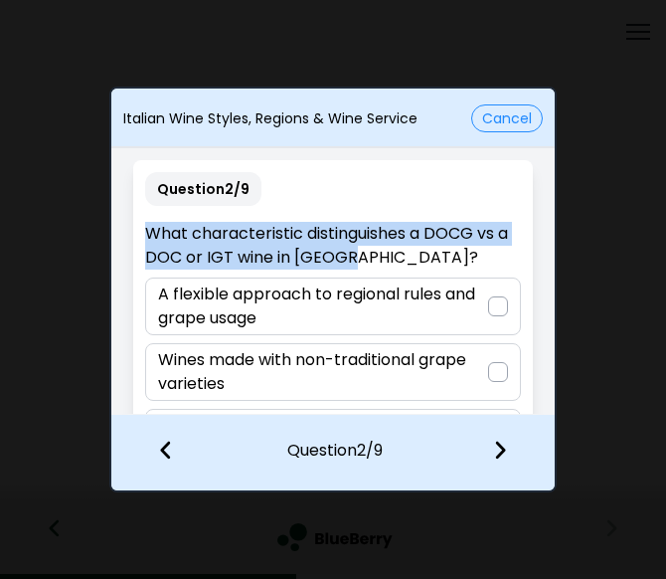
drag, startPoint x: 343, startPoint y: 255, endPoint x: 140, endPoint y: 235, distance: 203.8
click at [140, 235] on div "Question 2 / 9 What characteristic distinguishes a DOCG vs a DOC or IGT wine in…" at bounding box center [332, 356] width 399 height 392
drag, startPoint x: 339, startPoint y: 248, endPoint x: 140, endPoint y: 233, distance: 199.4
click at [140, 233] on div "Question 2 / 9 What characteristic distinguishes a DOCG vs a DOC or IGT wine in…" at bounding box center [332, 356] width 399 height 392
copy p "What characteristic distinguishes a DOCG vs a DOC or IGT wine in [GEOGRAPHIC_DA…"
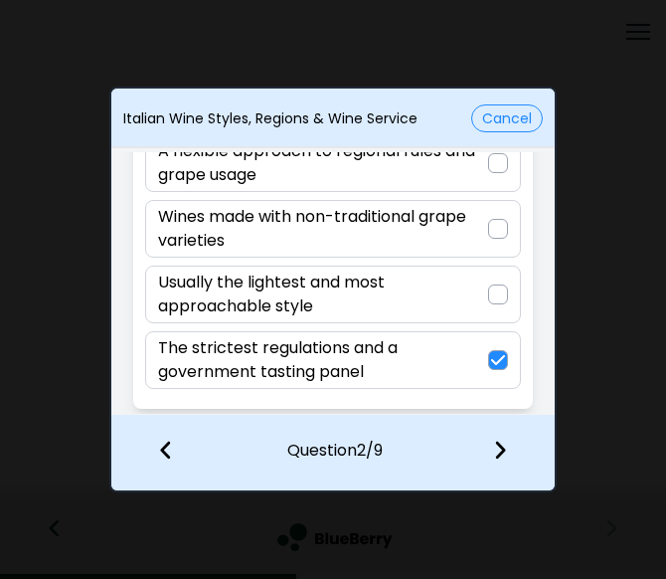
scroll to position [146, 0]
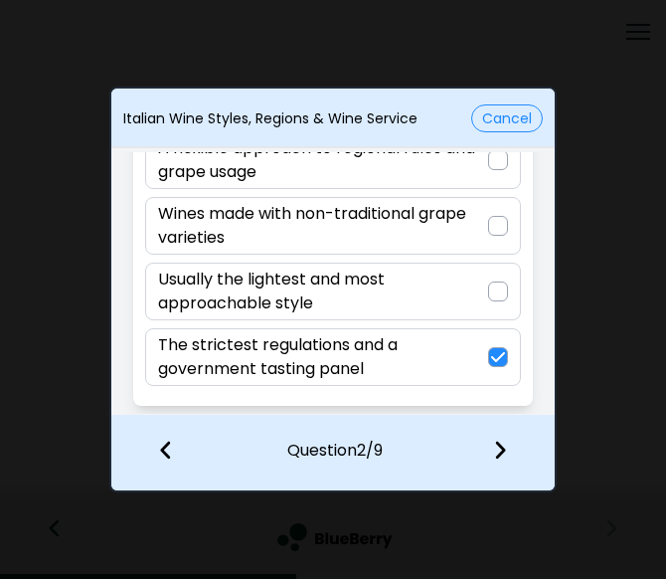
click at [500, 448] on img at bounding box center [500, 449] width 14 height 22
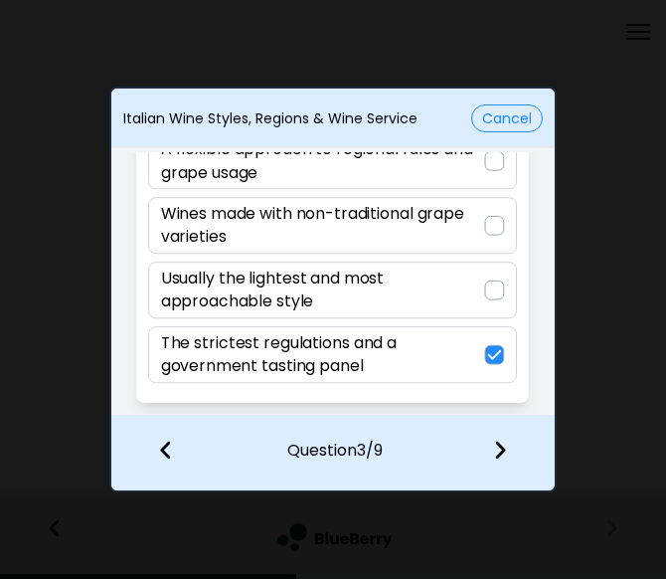
scroll to position [23, 0]
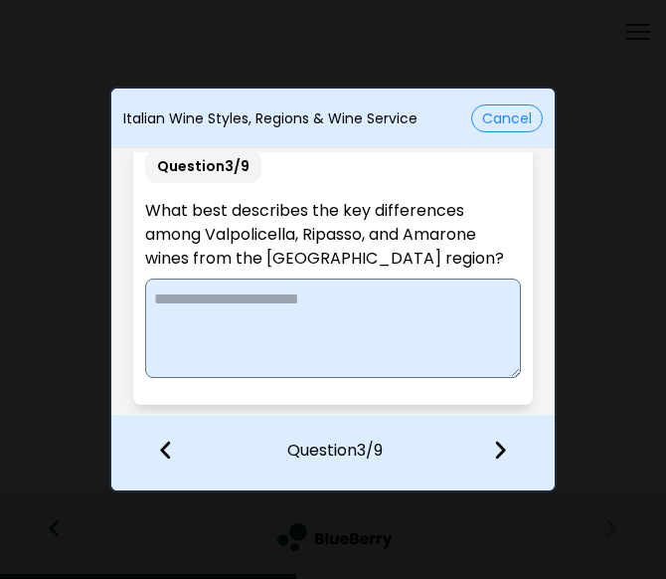
click at [277, 325] on textarea at bounding box center [332, 327] width 375 height 99
click at [257, 318] on textarea at bounding box center [332, 327] width 375 height 99
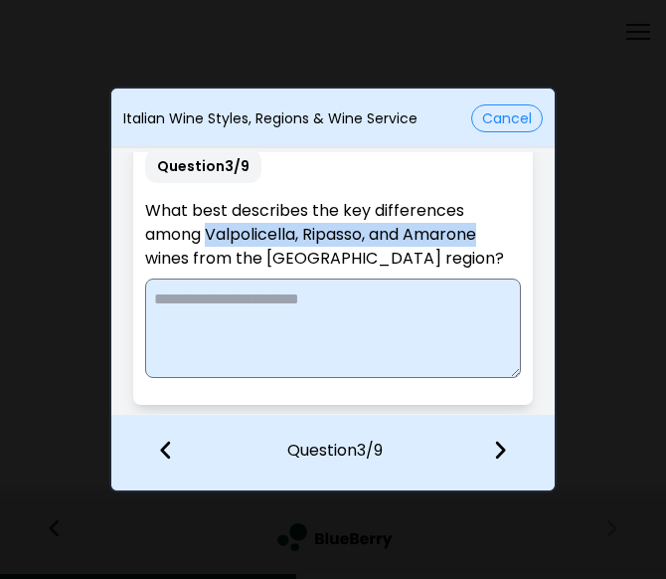
drag, startPoint x: 210, startPoint y: 230, endPoint x: 485, endPoint y: 233, distance: 275.4
click at [485, 233] on p "What best describes the key differences among Valpolicella, Ripasso, and Amaron…" at bounding box center [332, 235] width 375 height 72
copy p "Valpolicella, Ripasso, and Amarone"
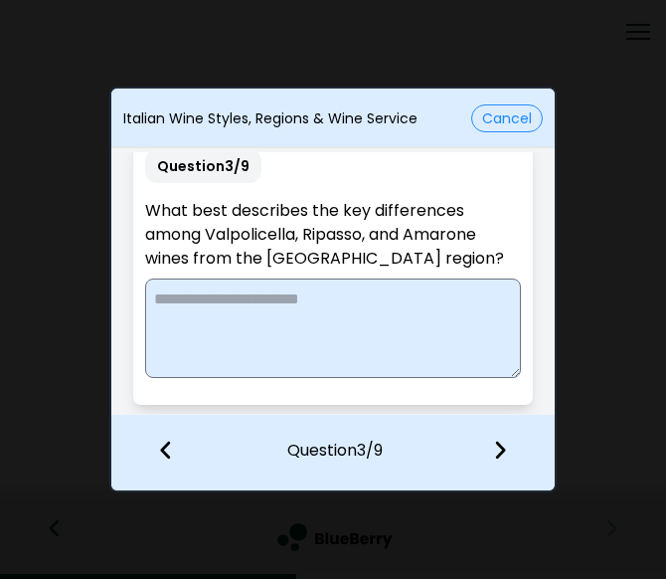
click at [344, 309] on textarea at bounding box center [332, 327] width 375 height 99
paste textarea "**********"
click at [244, 305] on textarea "**********" at bounding box center [330, 327] width 371 height 99
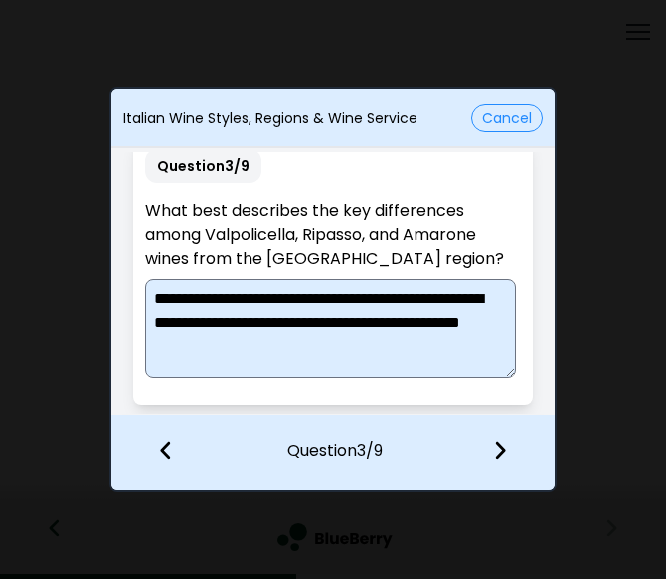
click at [315, 349] on textarea "**********" at bounding box center [330, 327] width 371 height 99
click at [382, 303] on textarea "**********" at bounding box center [330, 327] width 371 height 99
click at [425, 356] on textarea "**********" at bounding box center [330, 327] width 371 height 99
type textarea "**********"
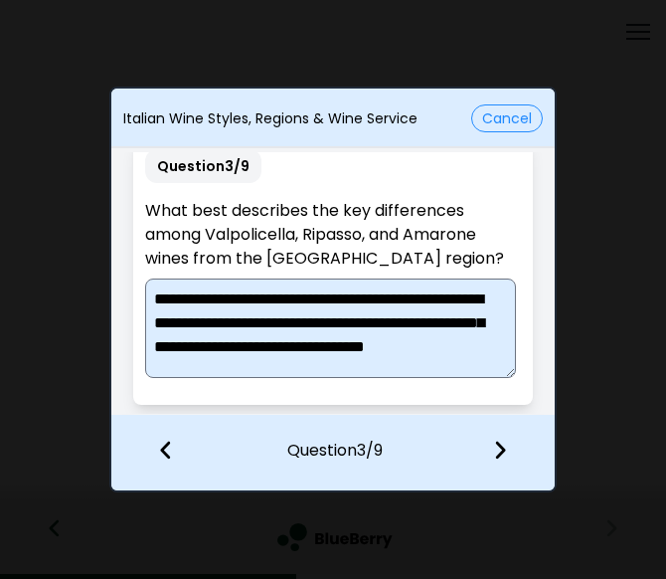
click at [509, 450] on div at bounding box center [503, 452] width 101 height 74
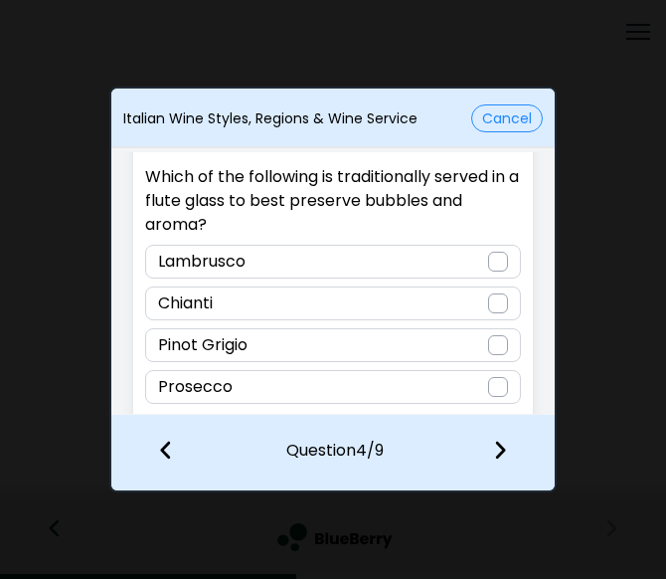
scroll to position [65, 0]
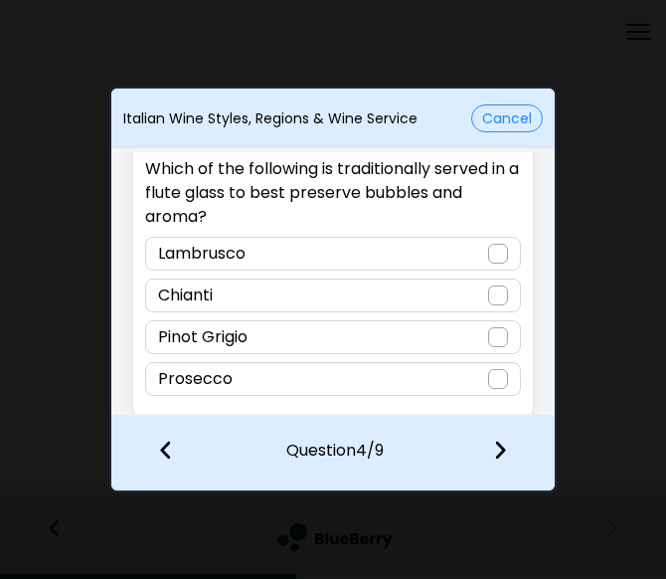
click at [254, 376] on div "Prosecco" at bounding box center [332, 379] width 375 height 34
click at [497, 443] on img at bounding box center [500, 449] width 14 height 22
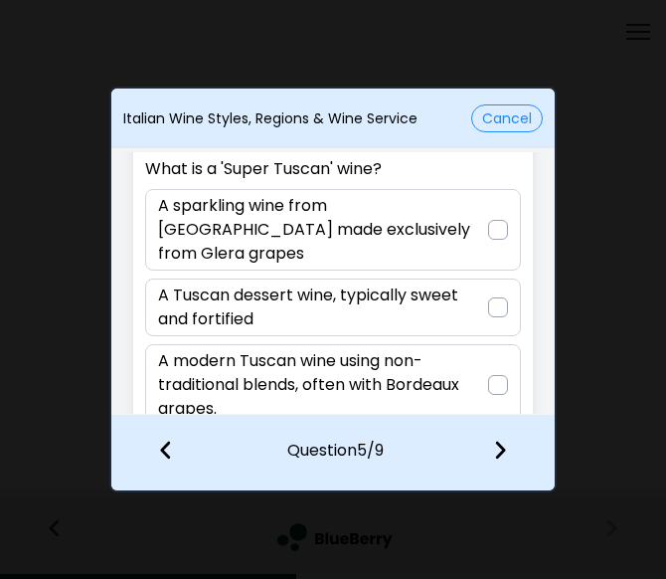
click at [284, 362] on p "A modern Tuscan wine using non-traditional blends, often with Bordeaux grapes." at bounding box center [322, 385] width 329 height 72
click at [497, 458] on img at bounding box center [500, 449] width 14 height 22
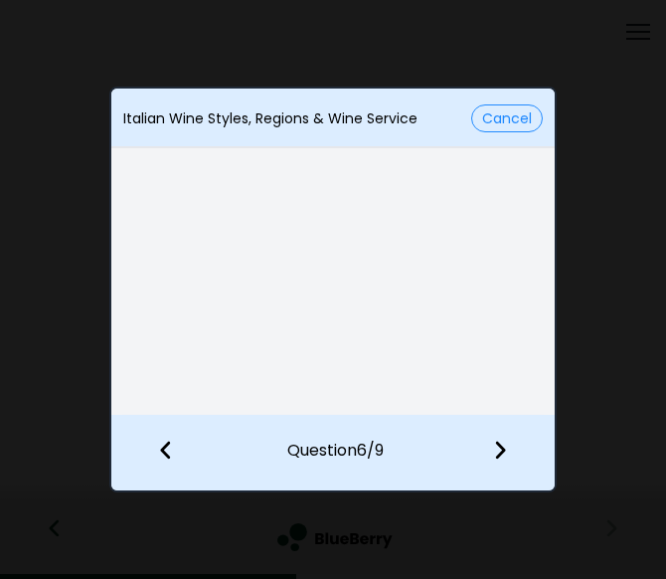
scroll to position [0, 0]
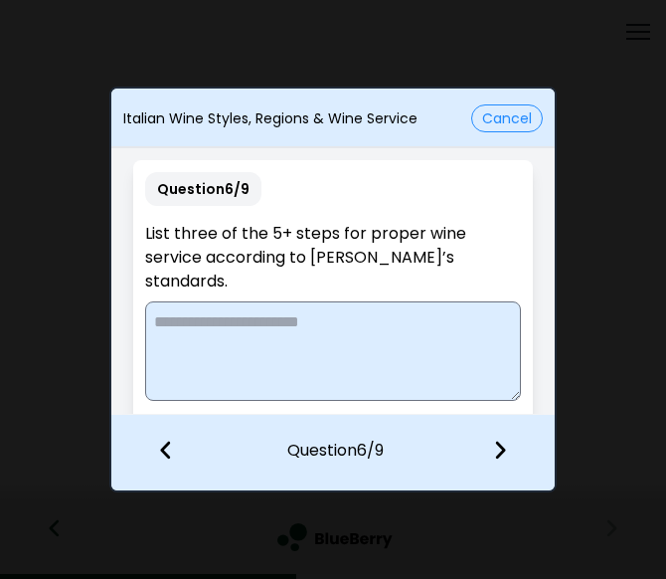
click at [256, 311] on textarea at bounding box center [332, 350] width 375 height 99
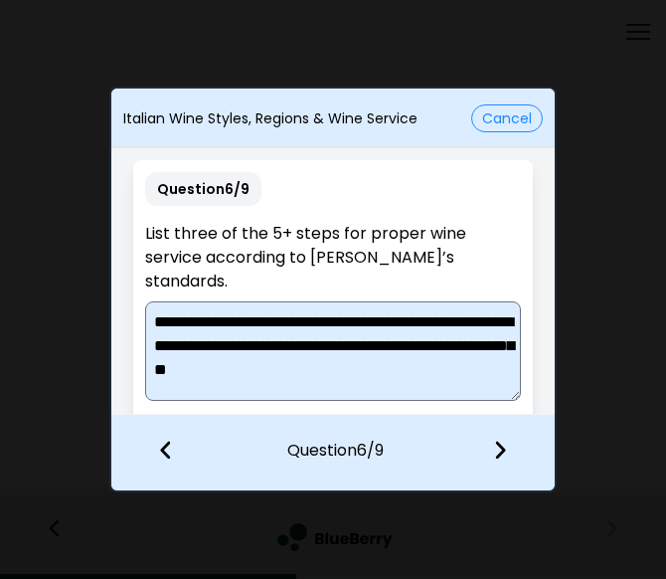
type textarea "**********"
click at [504, 438] on img at bounding box center [500, 449] width 14 height 22
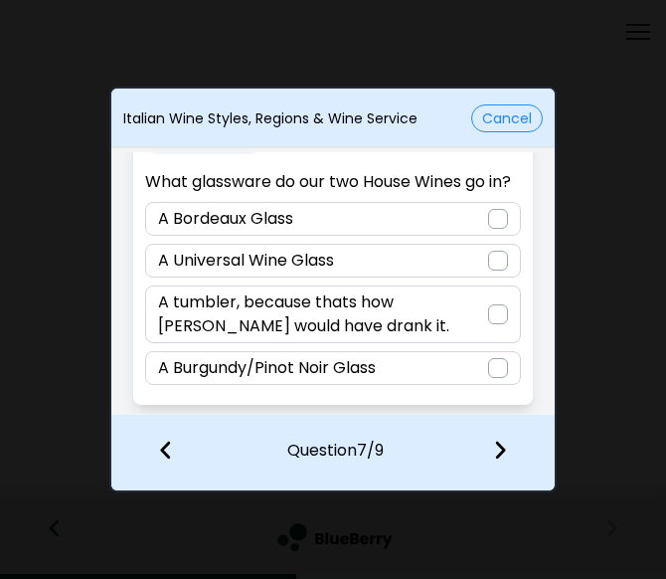
scroll to position [67, 0]
click at [334, 269] on p "A Universal Wine Glass" at bounding box center [246, 261] width 176 height 24
click at [430, 317] on p "A tumbler, because thats how [PERSON_NAME] would have drank it." at bounding box center [322, 314] width 329 height 48
click at [501, 453] on img at bounding box center [500, 449] width 14 height 22
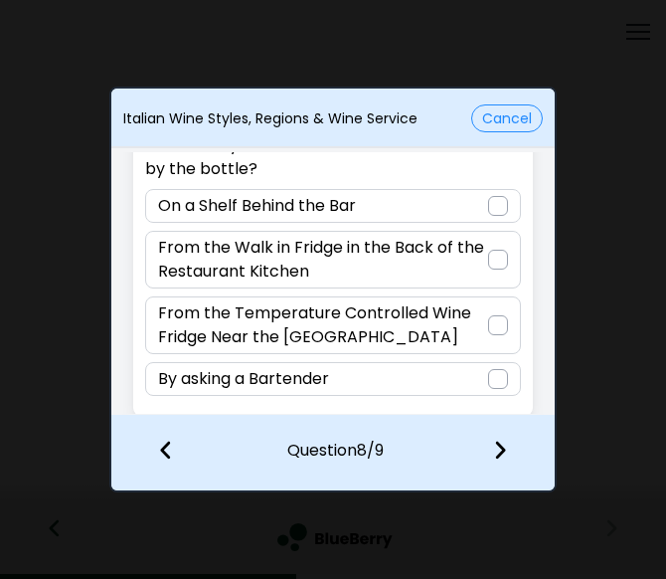
scroll to position [92, 0]
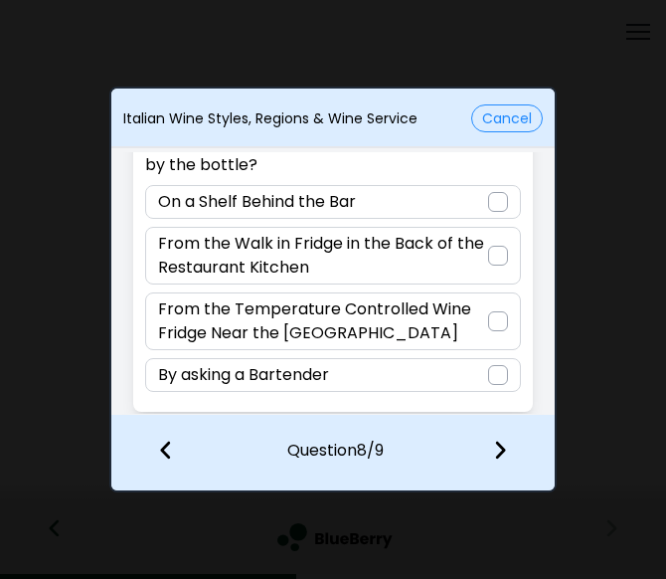
click at [431, 323] on p "From the Temperature Controlled Wine Fridge Near the [GEOGRAPHIC_DATA]" at bounding box center [322, 321] width 329 height 48
click at [502, 448] on img at bounding box center [500, 449] width 14 height 22
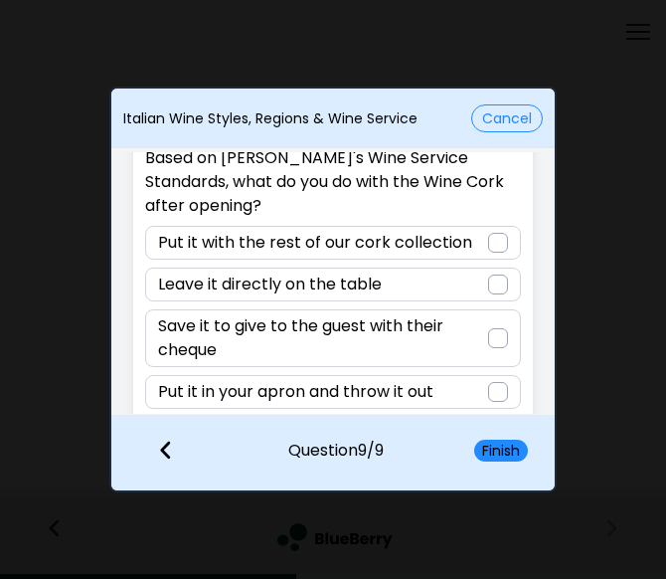
scroll to position [75, 0]
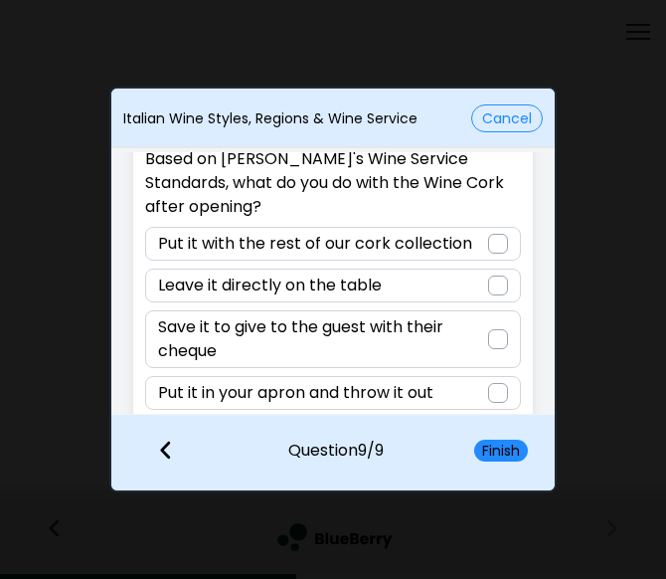
click at [471, 376] on div "Put it in your apron and throw it out" at bounding box center [332, 393] width 375 height 34
click at [512, 446] on button "Finish" at bounding box center [501, 450] width 54 height 22
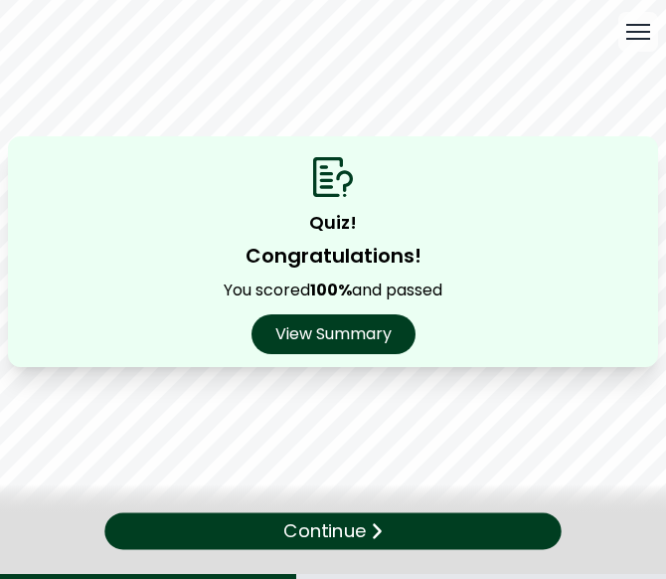
click at [403, 526] on div "Continue" at bounding box center [332, 531] width 456 height 37
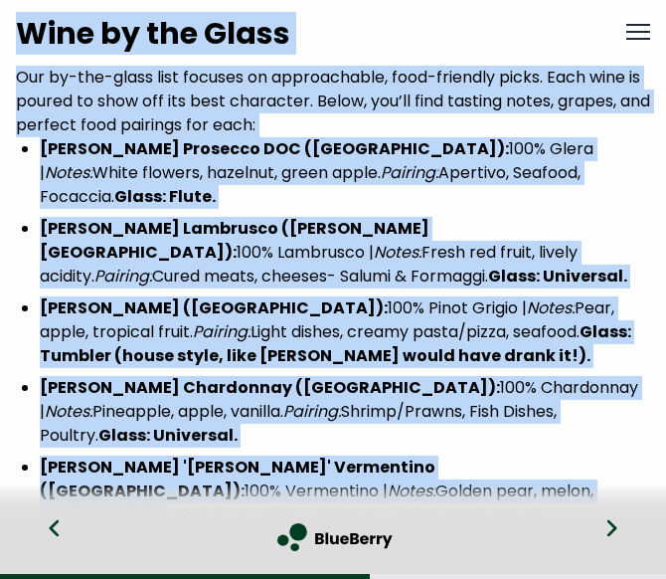
drag, startPoint x: 20, startPoint y: 32, endPoint x: 277, endPoint y: 468, distance: 506.7
click at [277, 468] on div "Wine by the Glass Our by-the-glass list focuses on approachable, food-friendly …" at bounding box center [333, 575] width 666 height 1119
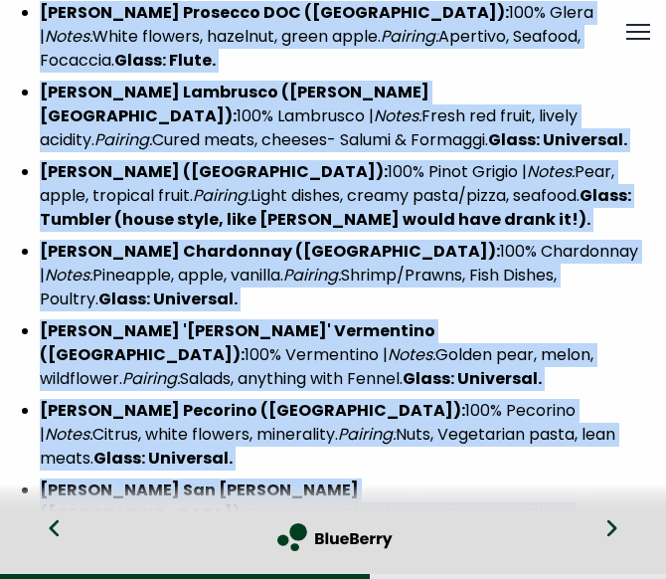
scroll to position [0, 0]
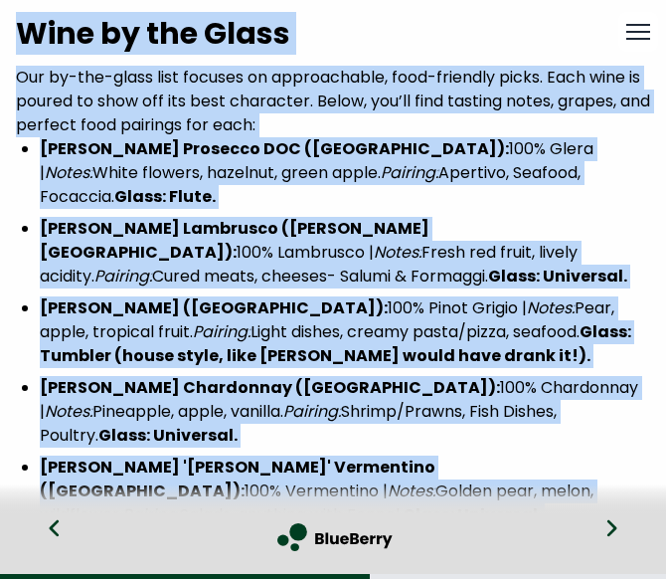
drag, startPoint x: 503, startPoint y: 352, endPoint x: -12, endPoint y: 13, distance: 616.6
click at [0, 13] on html "My training My resources Shift ends Summer like an Italian AskBlu Brand validat…" at bounding box center [333, 289] width 666 height 579
copy div "Lore ip dol Sitam Con ad-eli-seddo eius tempori ut laboreetdolo, magn-aliquaen …"
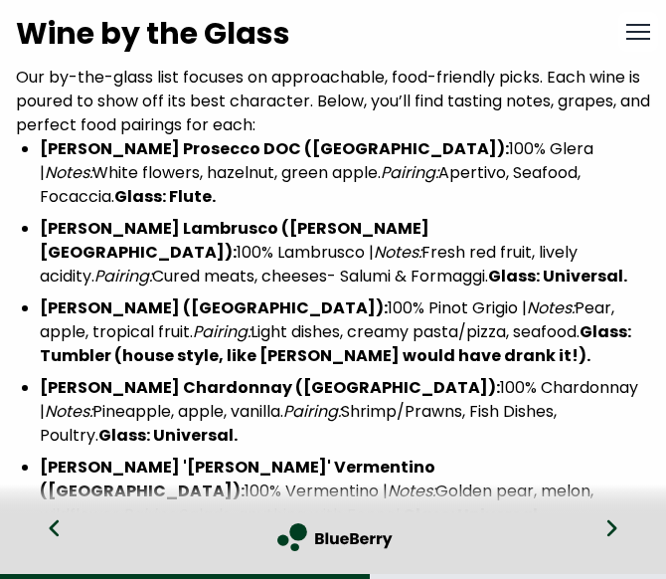
click at [615, 538] on icon at bounding box center [611, 528] width 14 height 22
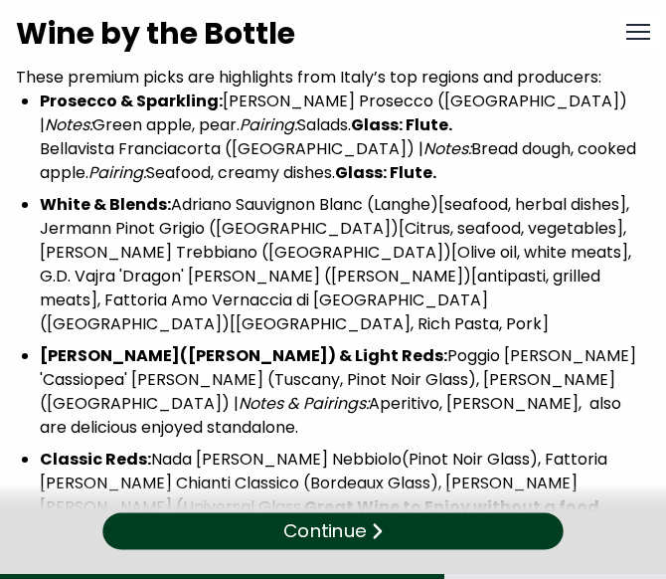
drag, startPoint x: 163, startPoint y: 360, endPoint x: 7, endPoint y: -33, distance: 422.6
click at [7, 0] on html "My training My resources Shift ends Summer like an Italian AskBlu Brand validat…" at bounding box center [333, 289] width 666 height 579
copy div "Lore ip dol Sitame Conse adipisc elits doe temporinci utla Etdol’m ali enimadm …"
click at [381, 539] on img at bounding box center [376, 530] width 12 height 19
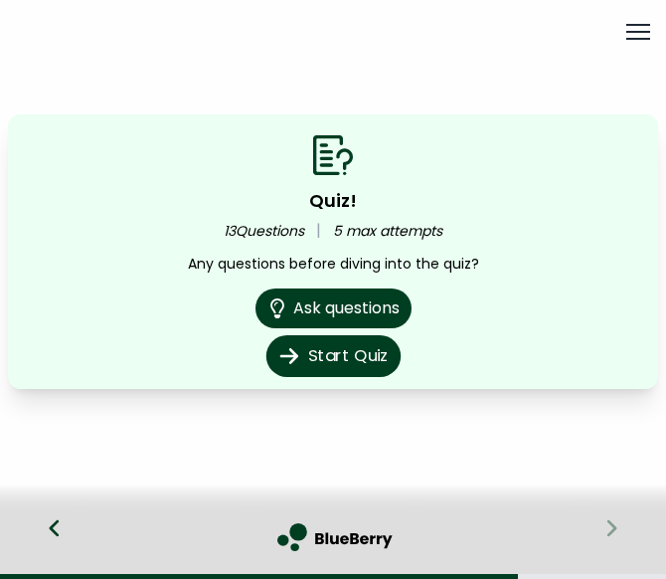
click at [354, 358] on button "Start Quiz" at bounding box center [332, 356] width 134 height 42
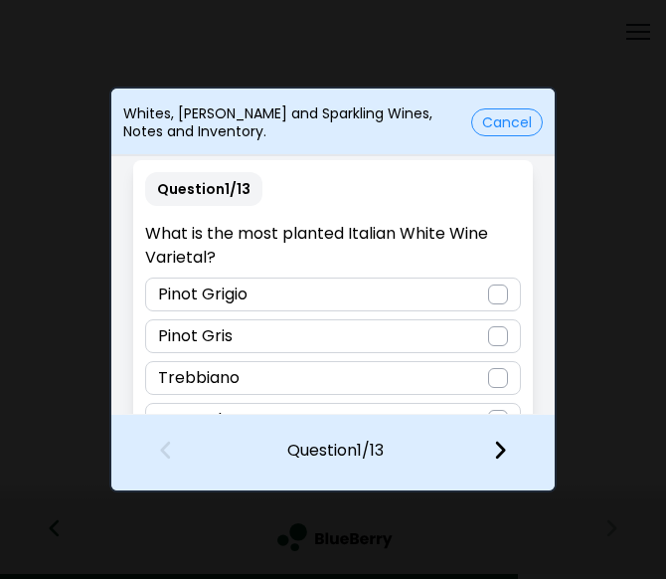
click at [480, 378] on div "Trebbiano" at bounding box center [332, 378] width 375 height 34
click at [497, 448] on img at bounding box center [500, 449] width 14 height 22
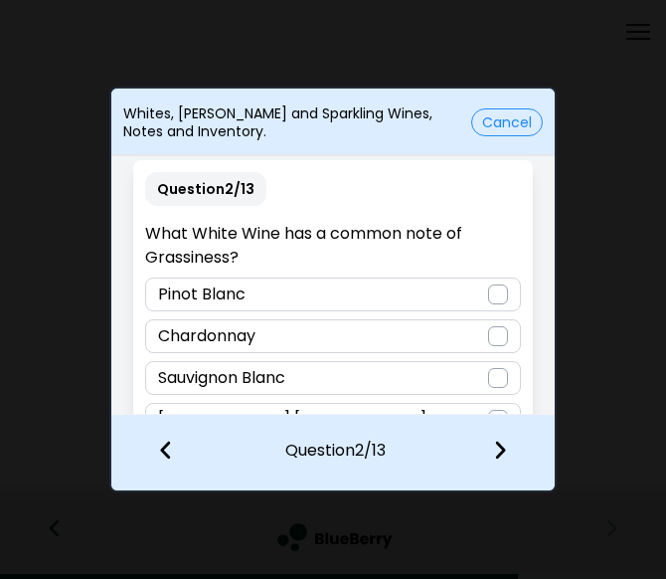
click at [302, 382] on div "Sauvignon Blanc" at bounding box center [332, 378] width 375 height 34
click at [500, 447] on img at bounding box center [500, 449] width 14 height 22
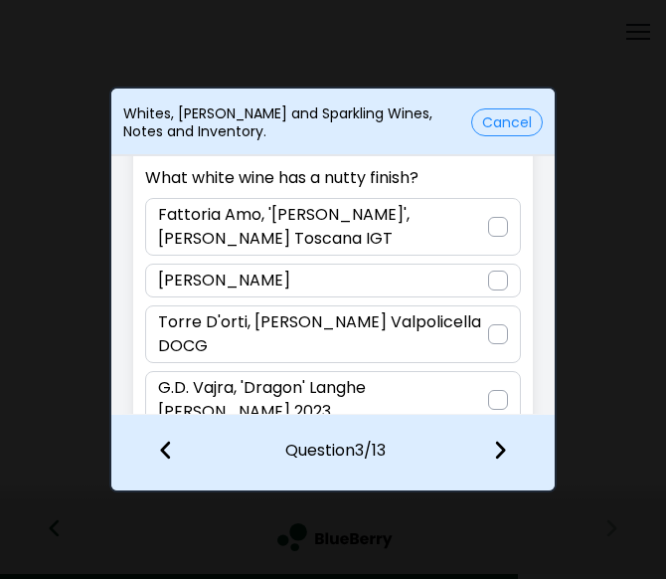
scroll to position [75, 0]
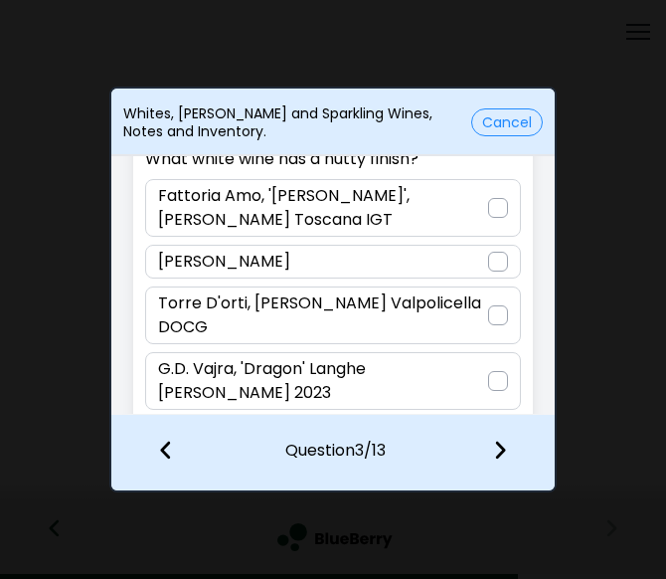
click at [484, 398] on div "Question 3 / 13 What white wine has a nutty finish? Fattoria Amo, '[PERSON_NAME…" at bounding box center [332, 257] width 399 height 344
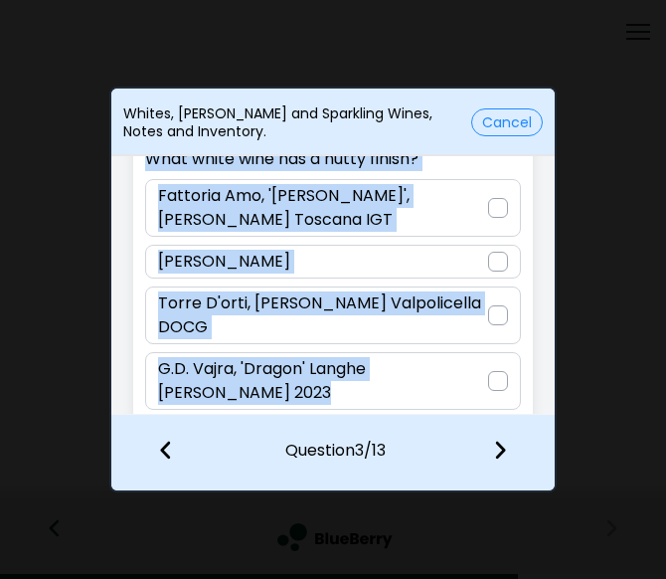
scroll to position [0, 0]
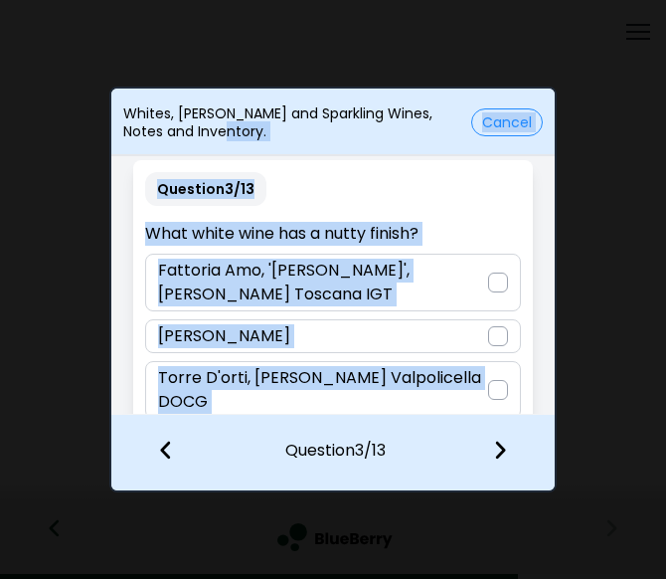
drag, startPoint x: 476, startPoint y: 378, endPoint x: 137, endPoint y: 150, distance: 408.4
click at [137, 150] on div "Whites, [PERSON_NAME] and Sparkling Wines, Notes and Inventory. Cancel Question…" at bounding box center [332, 288] width 447 height 405
copy div "Cancel Question 3 / 13 What white wine has a nutty finish? Fattoria Amo, '[PERS…"
click at [287, 235] on p "What white wine has a nutty finish?" at bounding box center [332, 234] width 375 height 24
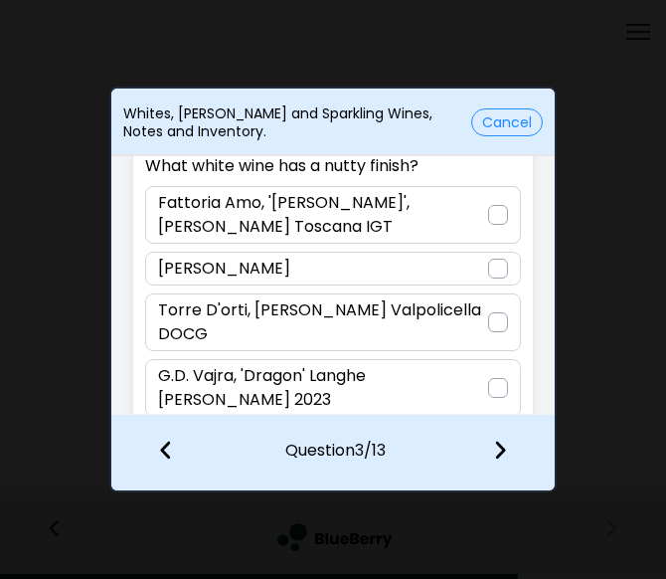
scroll to position [75, 0]
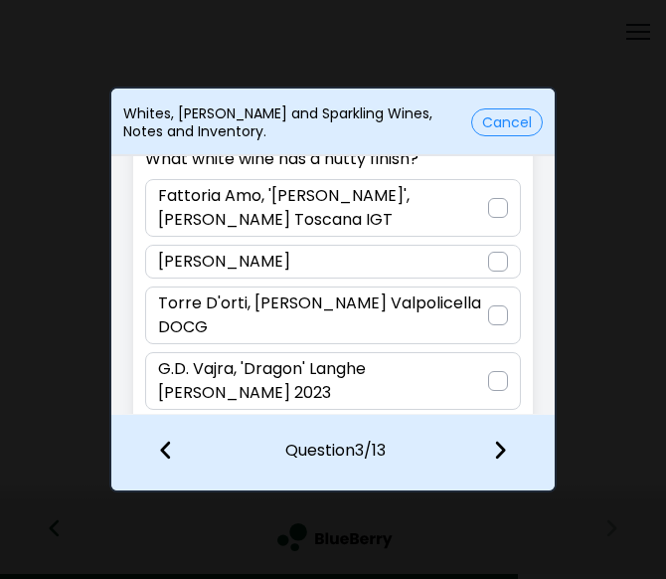
click at [505, 382] on div "G.D. Vajra, 'Dragon' Langhe [PERSON_NAME] 2023" at bounding box center [332, 381] width 375 height 58
click at [495, 373] on img at bounding box center [498, 381] width 14 height 16
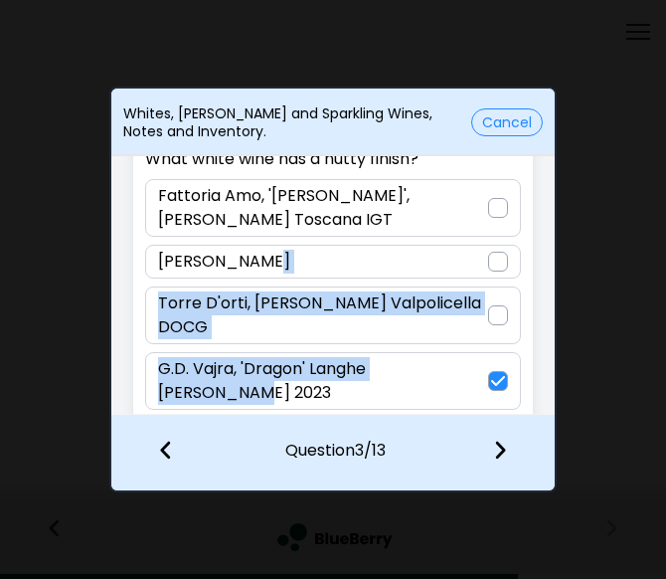
drag, startPoint x: 471, startPoint y: 379, endPoint x: 256, endPoint y: 266, distance: 243.2
click at [256, 266] on div "Question 3 / 13 What white wine has a nutty finish? Fattoria Amo, '[PERSON_NAME…" at bounding box center [332, 257] width 399 height 344
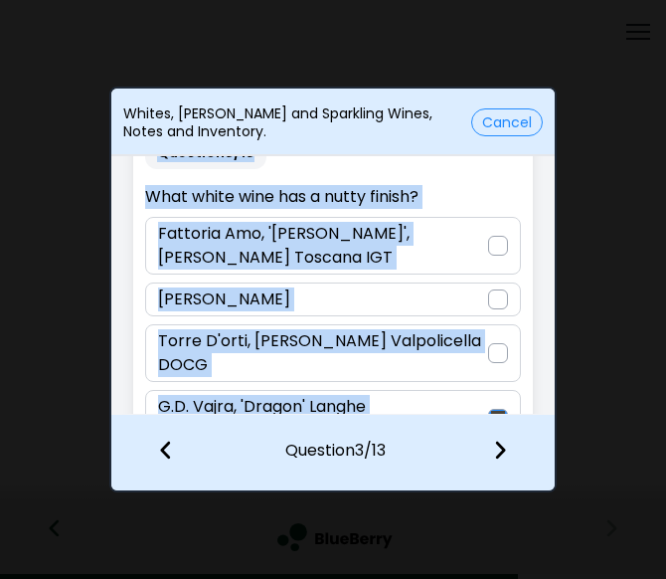
scroll to position [0, 0]
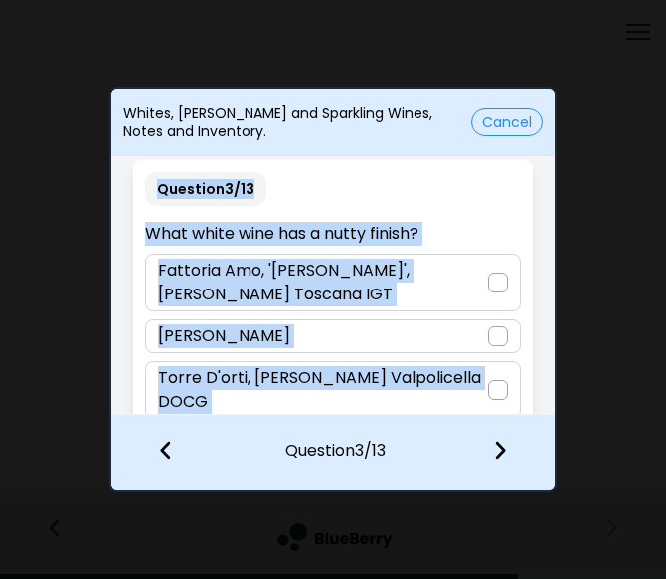
drag, startPoint x: 488, startPoint y: 396, endPoint x: 141, endPoint y: 154, distance: 422.8
click at [141, 154] on div "Whites, [PERSON_NAME] and Sparkling Wines, Notes and Inventory. Cancel Question…" at bounding box center [332, 288] width 447 height 405
copy div "Question 3 / 13 What white wine has a nutty finish? Fattoria Amo, '[PERSON_NAME…"
click at [396, 383] on p "Torre D'orti, [PERSON_NAME] Valpolicella DOCG" at bounding box center [322, 390] width 329 height 48
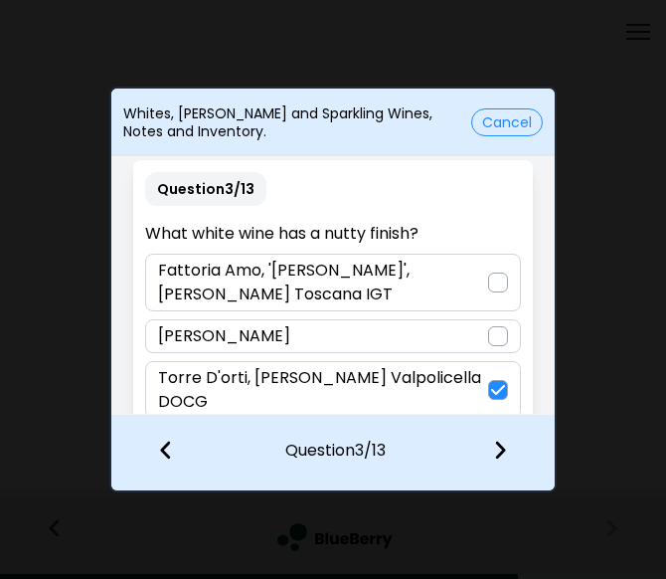
click at [494, 453] on img at bounding box center [500, 449] width 14 height 22
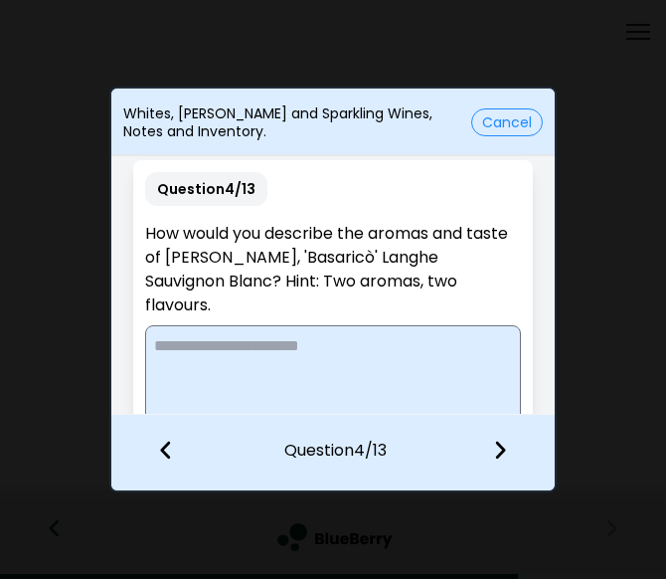
drag, startPoint x: 211, startPoint y: 306, endPoint x: 138, endPoint y: 215, distance: 116.8
click at [138, 215] on div "Question 4 / 13 How would you describe the aromas and taste of [PERSON_NAME], '…" at bounding box center [332, 305] width 399 height 291
copy div "Question 4 / 13 How would you describe the aromas and taste of [PERSON_NAME], '…"
click at [301, 379] on textarea at bounding box center [332, 374] width 375 height 99
drag, startPoint x: 289, startPoint y: 341, endPoint x: 103, endPoint y: 327, distance: 186.4
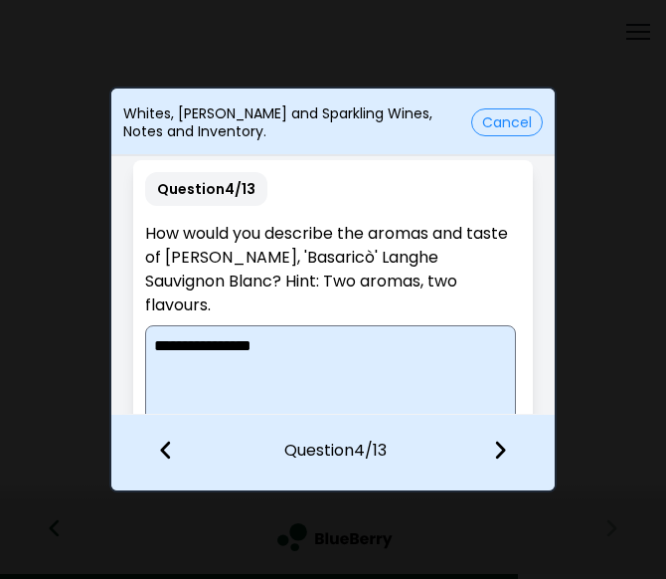
click at [103, 327] on div "**********" at bounding box center [333, 289] width 666 height 579
type textarea "*"
click at [282, 351] on textarea at bounding box center [330, 374] width 371 height 99
type textarea "*"
click at [499, 450] on img at bounding box center [500, 449] width 14 height 22
